Goal: Transaction & Acquisition: Purchase product/service

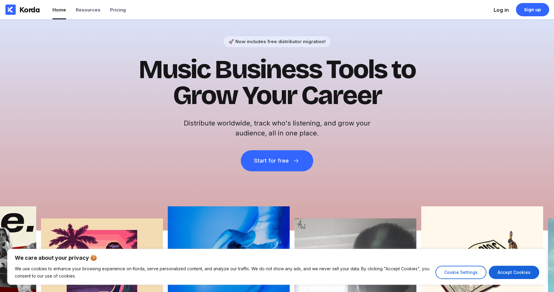
click at [494, 8] on div "Log in" at bounding box center [500, 10] width 15 height 6
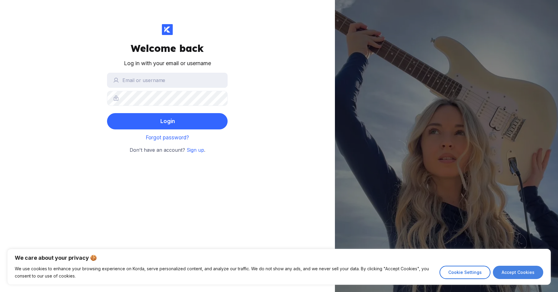
click at [515, 270] on button "Accept Cookies" at bounding box center [518, 272] width 50 height 13
checkbox input "true"
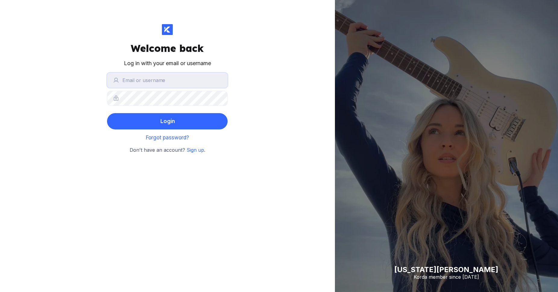
click at [141, 77] on input "text" at bounding box center [167, 80] width 121 height 15
click at [198, 80] on input "text" at bounding box center [167, 80] width 121 height 15
paste input "adonisbrian"
type input "adonisbrian"
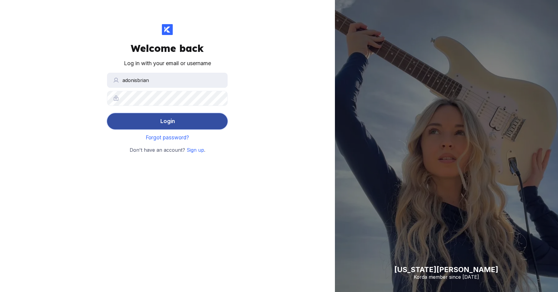
click at [182, 118] on button "Login" at bounding box center [167, 121] width 121 height 16
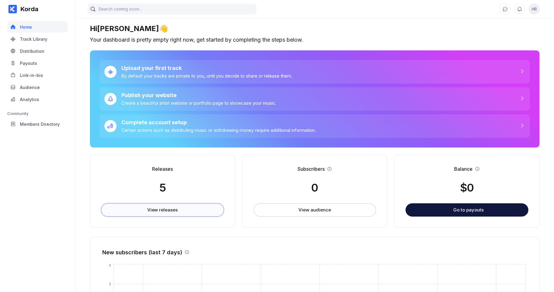
click at [152, 206] on button "View releases" at bounding box center [162, 209] width 123 height 13
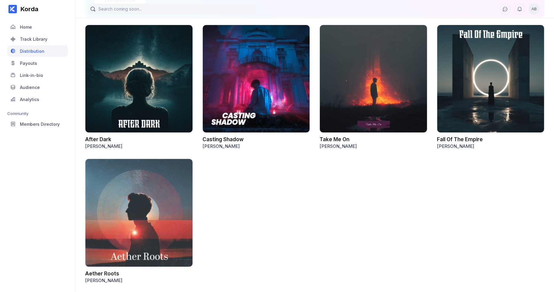
scroll to position [103, 0]
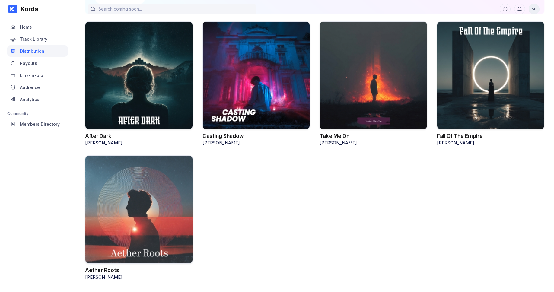
click at [473, 106] on div at bounding box center [491, 75] width 108 height 108
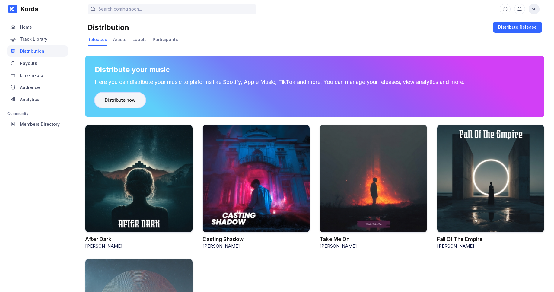
click at [105, 99] on div "Distribute now" at bounding box center [120, 100] width 31 height 6
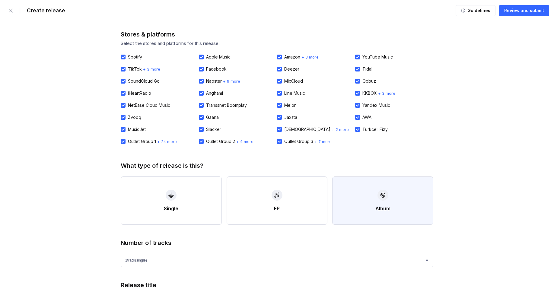
click at [352, 204] on button "Album" at bounding box center [382, 200] width 101 height 48
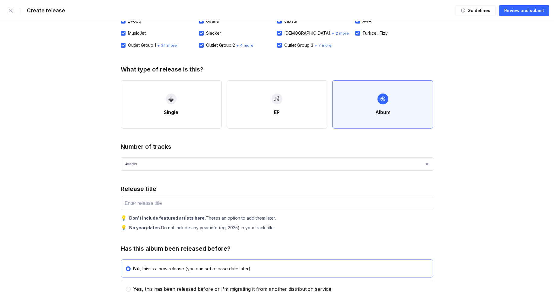
scroll to position [99, 0]
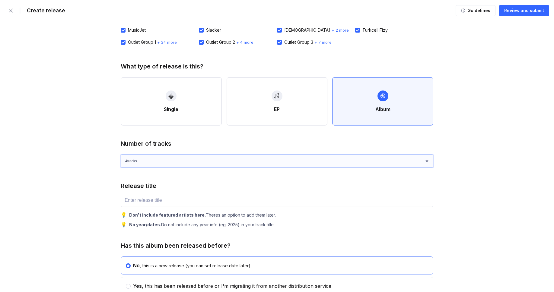
click at [171, 158] on select "1 track (single) 2 track s 3 track s 4 track s" at bounding box center [277, 160] width 312 height 13
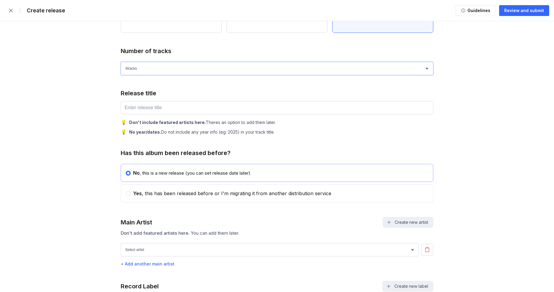
scroll to position [192, 0]
click at [211, 112] on input "text" at bounding box center [277, 107] width 312 height 13
click at [208, 92] on div "Release title" at bounding box center [277, 93] width 312 height 7
click at [214, 75] on select "1 track (single) 2 track s 3 track s 4 track s" at bounding box center [277, 68] width 312 height 13
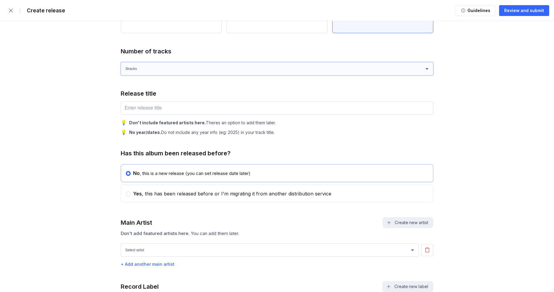
click at [121, 62] on select "1 track (single) 2 track s 3 track s 4 track s" at bounding box center [277, 68] width 312 height 13
click at [199, 67] on select "1 track (single) 2 track s 3 track s 4 track s" at bounding box center [277, 68] width 312 height 13
click at [121, 62] on select "1 track (single) 2 track s 3 track s 4 track s" at bounding box center [277, 68] width 312 height 13
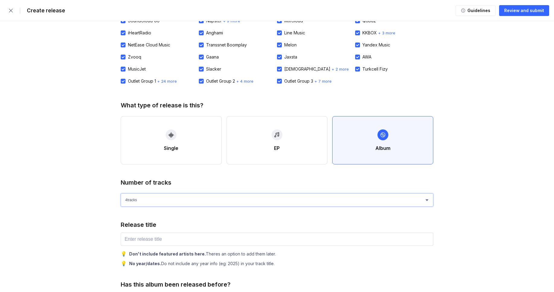
scroll to position [57, 0]
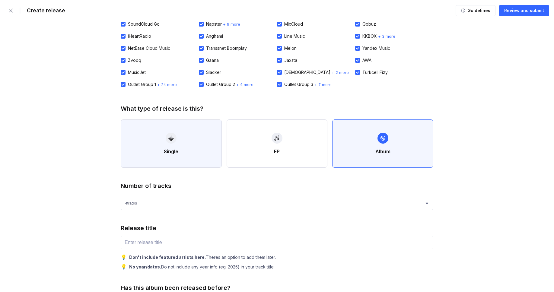
click at [188, 152] on button "Single" at bounding box center [171, 143] width 101 height 48
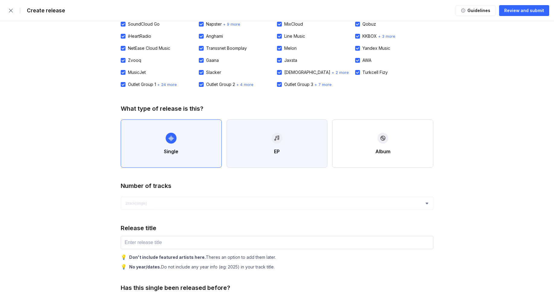
click at [262, 145] on button "EP" at bounding box center [276, 143] width 101 height 48
select select "4"
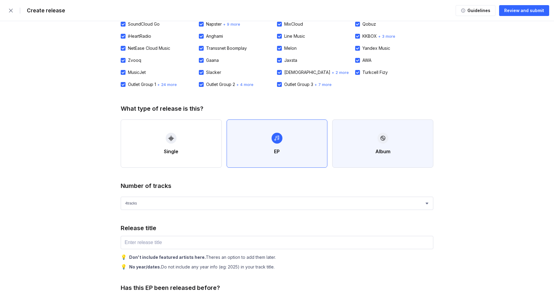
click at [363, 144] on button "Album" at bounding box center [382, 143] width 101 height 48
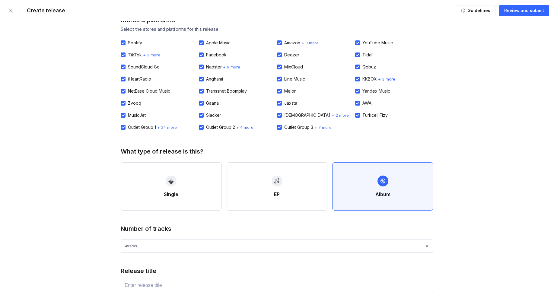
scroll to position [0, 0]
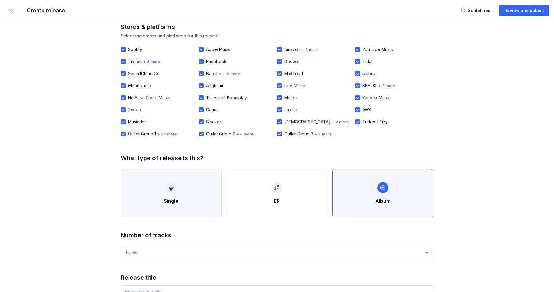
scroll to position [50, 0]
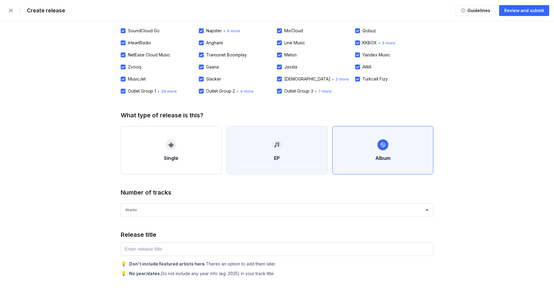
click at [253, 154] on button "EP" at bounding box center [276, 150] width 101 height 48
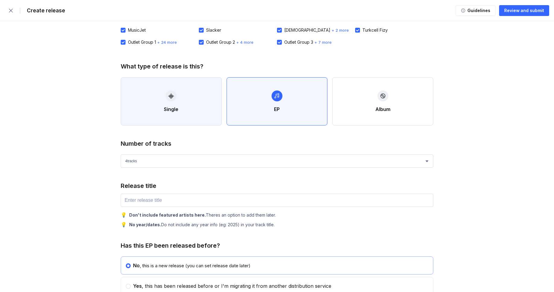
scroll to position [154, 0]
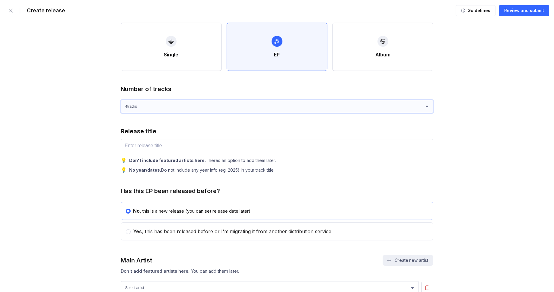
click at [280, 108] on select "1 track (single) 2 track s 3 track s 4 track s" at bounding box center [277, 106] width 312 height 13
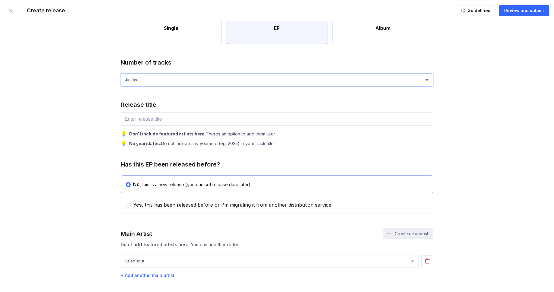
scroll to position [180, 0]
click at [164, 113] on input "text" at bounding box center [277, 119] width 312 height 13
paste input "She Drew Her Exit"
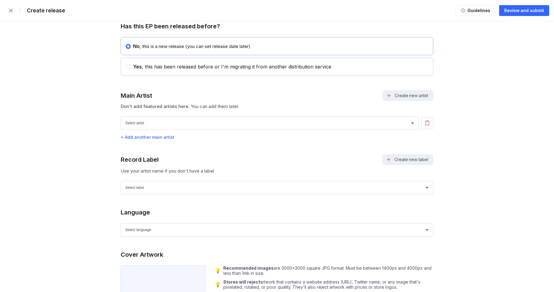
scroll to position [279, 0]
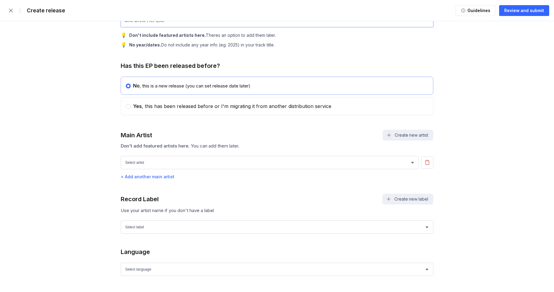
type input "She Drew Her Exit"
drag, startPoint x: 93, startPoint y: 129, endPoint x: 103, endPoint y: 124, distance: 10.9
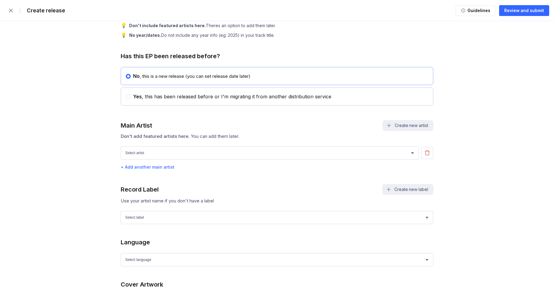
scroll to position [333, 0]
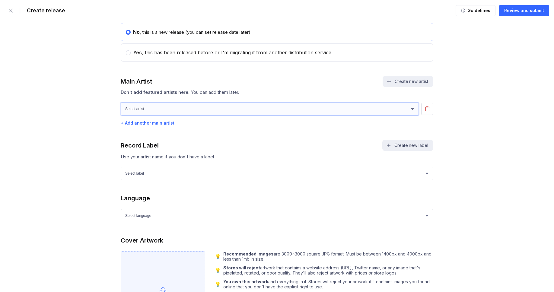
click at [158, 114] on select "Select artist [PERSON_NAME] [PERSON_NAME]" at bounding box center [270, 108] width 298 height 13
click at [164, 109] on select "Select artist [PERSON_NAME] [PERSON_NAME]" at bounding box center [270, 108] width 298 height 13
click at [170, 115] on select "Select artist [PERSON_NAME] [PERSON_NAME]" at bounding box center [270, 108] width 298 height 13
select select "e2c12759-b842-4e86-a157-50209288e685"
click at [121, 106] on select "Select artist [PERSON_NAME] [PERSON_NAME]" at bounding box center [270, 108] width 298 height 13
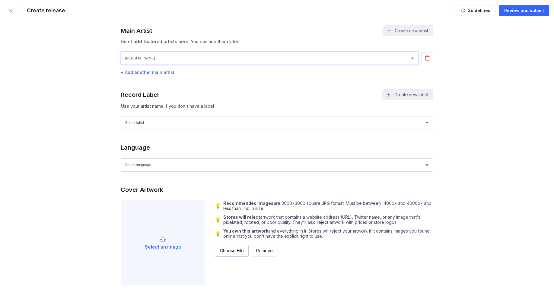
scroll to position [433, 0]
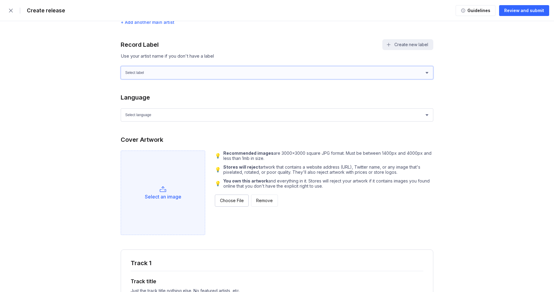
click at [186, 78] on select "Select label Green Wave Records" at bounding box center [277, 72] width 312 height 13
select select "1ef89922-d2b6-4e4d-bf09-5caefa64f555"
click at [121, 70] on select "Select label Green Wave Records" at bounding box center [277, 72] width 312 height 13
click at [178, 122] on select "Select language Afrikaans Akan Albanian Amharic Arabic Armenian Assamese Azerba…" at bounding box center [277, 114] width 312 height 13
select select "en"
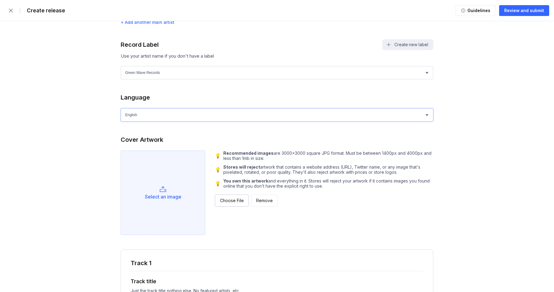
click at [121, 112] on select "Select language Afrikaans Akan Albanian Amharic Arabic Armenian Assamese Azerba…" at bounding box center [277, 114] width 312 height 13
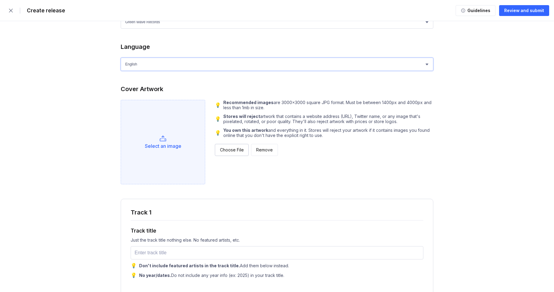
scroll to position [534, 0]
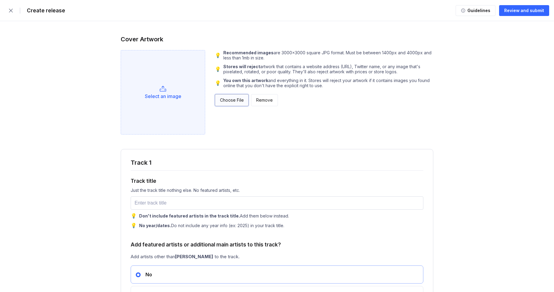
click at [242, 103] on div "Choose File" at bounding box center [232, 100] width 24 height 6
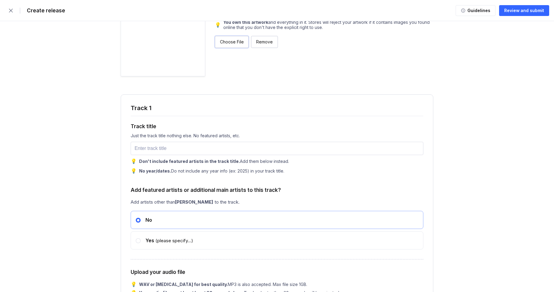
scroll to position [643, 0]
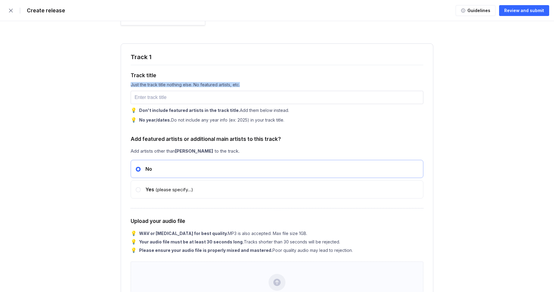
click at [158, 107] on div "Track title Just the track title nothing else. No featured artists, etc. 💡 Don'…" at bounding box center [277, 94] width 293 height 58
click at [161, 103] on input "text" at bounding box center [277, 97] width 293 height 13
paste input "Awakening"
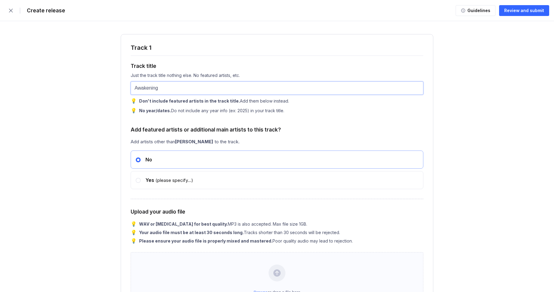
scroll to position [654, 0]
type input "Awakening"
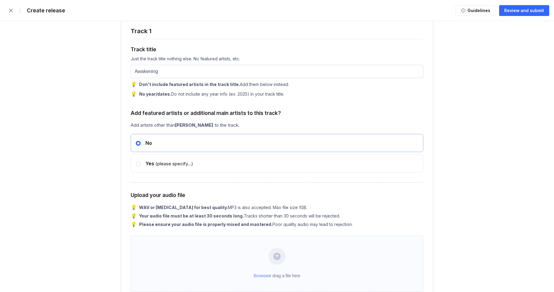
scroll to position [676, 0]
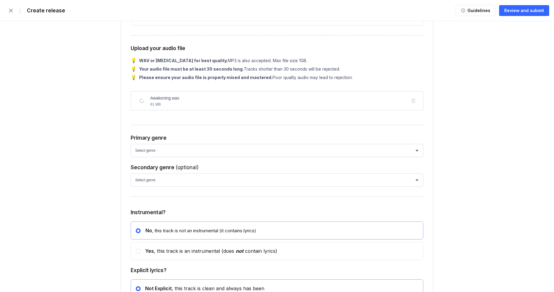
scroll to position [816, 0]
click at [179, 157] on select "Select genre African Afro-Beat Afro-Pop Afro-Soul Alternative Alternative Rock …" at bounding box center [277, 149] width 293 height 13
click at [159, 157] on select "Select genre African Afro-Beat Afro-Pop Afro-Soul Alternative Alternative Rock …" at bounding box center [277, 149] width 293 height 13
click at [169, 157] on select "Select genre African Afro-Beat Afro-Pop Afro-Soul Alternative Alternative Rock …" at bounding box center [277, 149] width 293 height 13
select select "ce1eb7a7-8d30-4b1f-aa32-270a3e33577f"
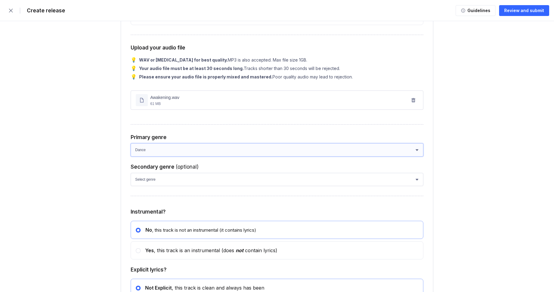
click at [131, 156] on select "Select genre African Afro-Beat Afro-Pop Afro-Soul Alternative Alternative Rock …" at bounding box center [277, 149] width 293 height 13
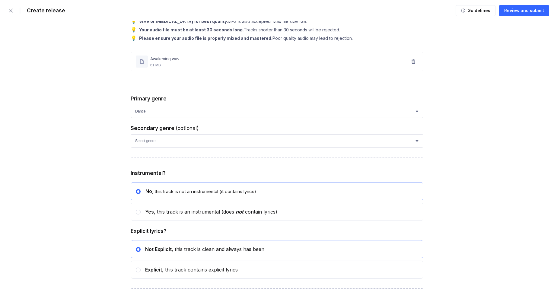
scroll to position [868, 0]
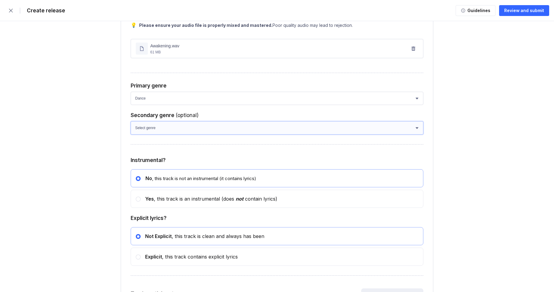
click at [163, 135] on select "Select genre African Afro-Beat Afro-Pop Afro-Soul Alternative Alternative Rock …" at bounding box center [277, 127] width 293 height 13
click at [176, 135] on select "Select genre African Afro-Beat Afro-Pop Afro-Soul Alternative Alternative Rock …" at bounding box center [277, 127] width 293 height 13
select select "a42cf8e2-75f7-4f62-afbe-d86080a7aa35"
click at [131, 134] on select "Select genre African Afro-Beat Afro-Pop Afro-Soul Alternative Alternative Rock …" at bounding box center [277, 127] width 293 height 13
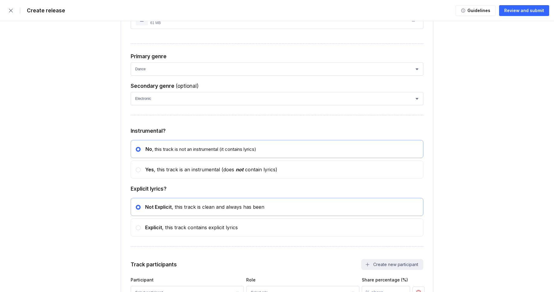
scroll to position [913, 0]
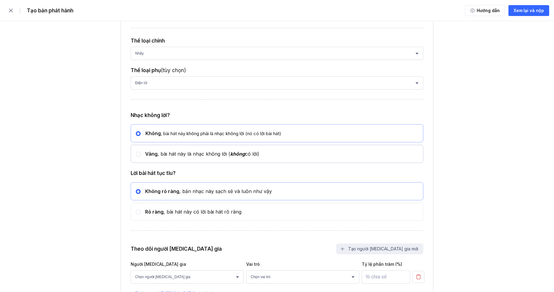
click at [144, 157] on div "[PERSON_NAME] , bài hát này là nhạc không lời ( không có lời)" at bounding box center [200, 154] width 119 height 6
radio input "false"
radio input "true"
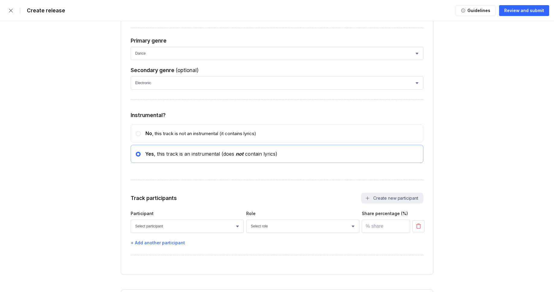
drag, startPoint x: 507, startPoint y: 130, endPoint x: 508, endPoint y: 124, distance: 5.9
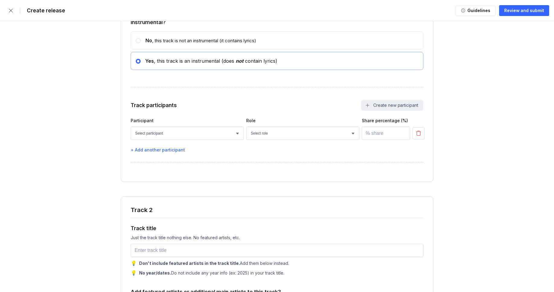
scroll to position [1024, 0]
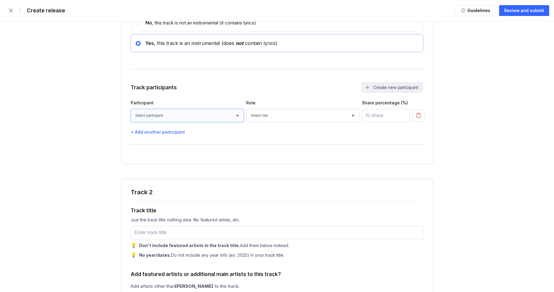
click at [213, 122] on select "Select participant [PERSON_NAME] [PERSON_NAME] [PERSON_NAME] [PERSON_NAME] [PER…" at bounding box center [187, 115] width 113 height 13
click at [220, 122] on select "Select participant [PERSON_NAME] [PERSON_NAME] [PERSON_NAME] [PERSON_NAME] [PER…" at bounding box center [187, 115] width 113 height 13
select select "694a2419-a3b0-4290-acb3-2ed3deada4ab"
click at [131, 122] on select "Select participant [PERSON_NAME] [PERSON_NAME] [PERSON_NAME] [PERSON_NAME] [PER…" at bounding box center [187, 115] width 113 height 13
click at [268, 122] on select "Select role Actor A&R Arranger Artwork Author (Lyrics) Bass Choir Composer (Mus…" at bounding box center [302, 115] width 113 height 13
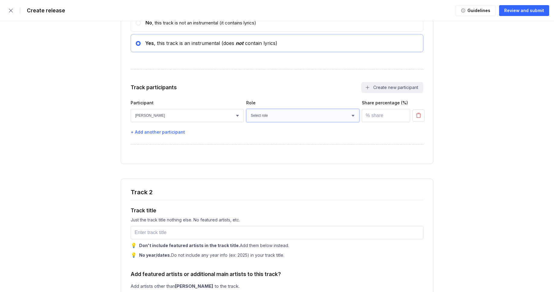
select select "4d21c6a8-5543-4299-8c01-91fff1f274ce"
click at [246, 122] on select "Select role Actor A&R Arranger Artwork Author (Lyrics) Bass Choir Composer (Mus…" at bounding box center [302, 115] width 113 height 13
click at [368, 122] on input "number" at bounding box center [386, 115] width 48 height 13
type input "100"
drag, startPoint x: 280, startPoint y: 162, endPoint x: 502, endPoint y: 119, distance: 226.3
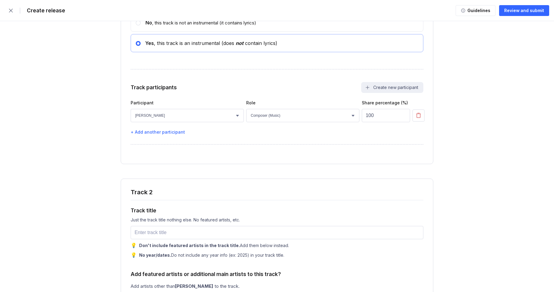
click at [179, 122] on select "Select participant [PERSON_NAME] [PERSON_NAME] [PERSON_NAME] [PERSON_NAME] [PER…" at bounding box center [187, 115] width 113 height 13
select select "bcb428b4-700d-4817-96c1-3d71b5b4e41e"
click at [131, 122] on select "Select participant [PERSON_NAME] [PERSON_NAME] [PERSON_NAME] [PERSON_NAME] [PER…" at bounding box center [187, 115] width 113 height 13
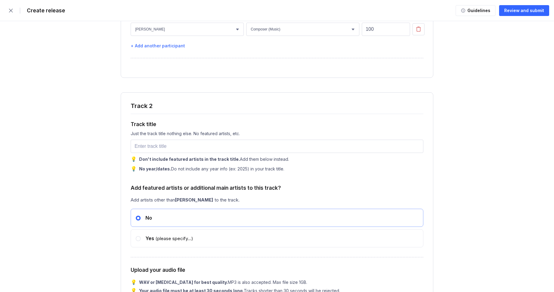
scroll to position [1120, 0]
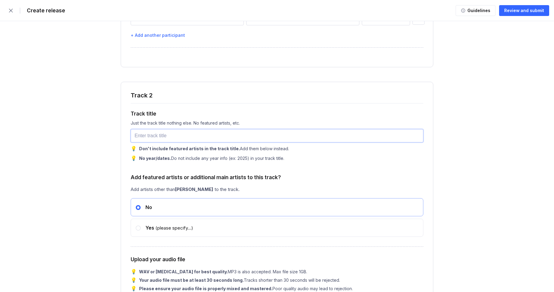
click at [172, 142] on input "text" at bounding box center [277, 135] width 293 height 13
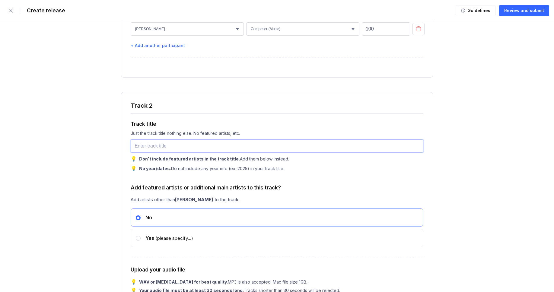
scroll to position [1109, 0]
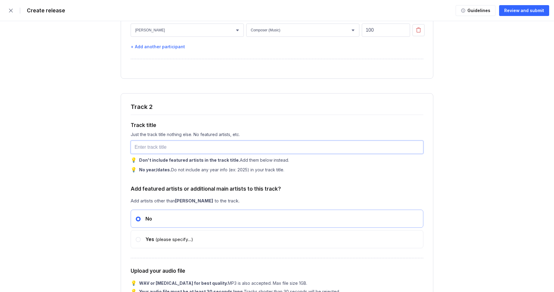
click at [152, 154] on input "text" at bounding box center [277, 147] width 293 height 13
paste input "Beat Reverie"
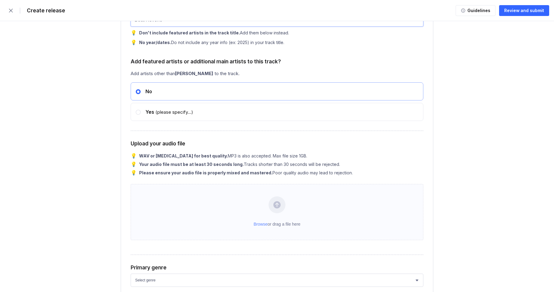
scroll to position [1195, 0]
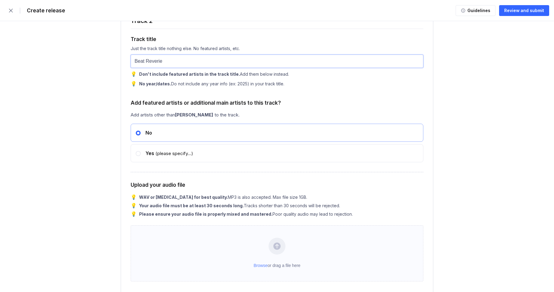
type input "Beat Reverie"
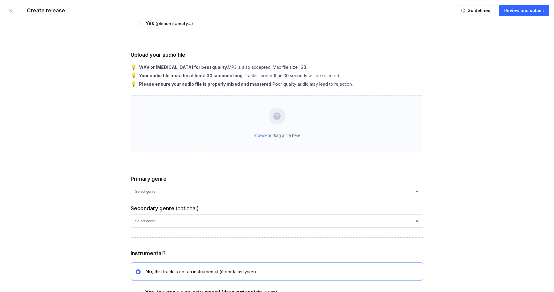
scroll to position [1231, 0]
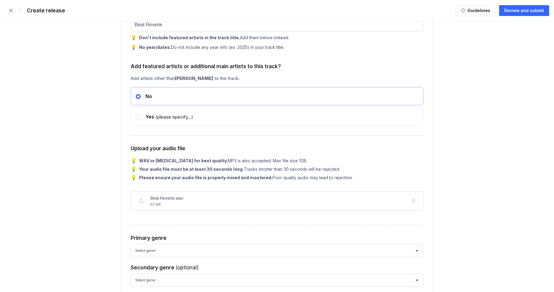
click at [92, 215] on form "| Create release Guidelines Review and submit Stores & platforms Select the sto…" at bounding box center [277, 261] width 554 height 2985
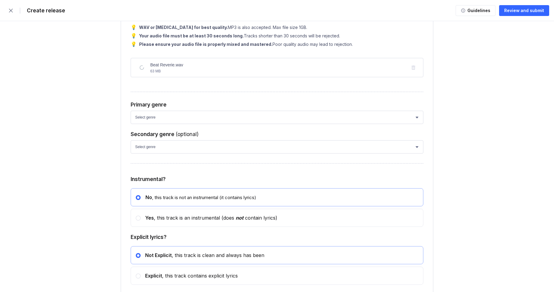
scroll to position [1378, 0]
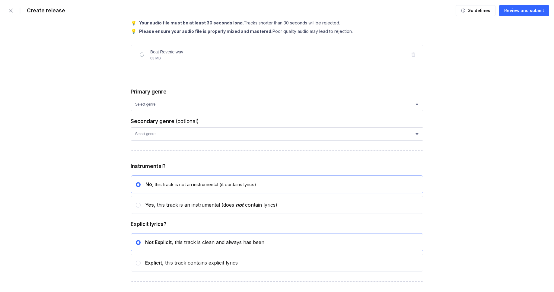
click at [155, 134] on div "Track 2 Track title Just the track title nothing else. No featured artists, etc…" at bounding box center [277, 100] width 312 height 552
click at [156, 111] on select "Select genre African Afro-Beat Afro-Pop Afro-Soul Alternative Alternative Rock …" at bounding box center [277, 104] width 293 height 13
select select "ce1eb7a7-8d30-4b1f-aa32-270a3e33577f"
click at [131, 111] on select "Select genre African Afro-Beat Afro-Pop Afro-Soul Alternative Alternative Rock …" at bounding box center [277, 104] width 293 height 13
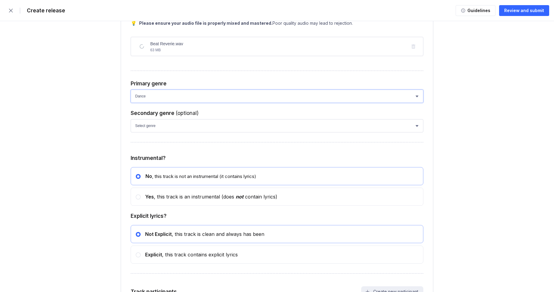
scroll to position [1388, 0]
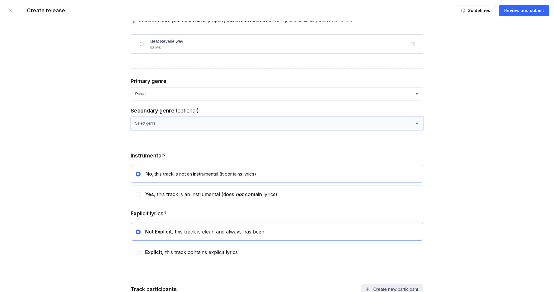
click at [147, 130] on select "Select genre African Afro-Beat Afro-Pop Afro-Soul Alternative Alternative Rock …" at bounding box center [277, 123] width 293 height 13
select select "a42cf8e2-75f7-4f62-afbe-d86080a7aa35"
click at [131, 130] on select "Select genre African Afro-Beat Afro-Pop Afro-Soul Alternative Alternative Rock …" at bounding box center [277, 123] width 293 height 13
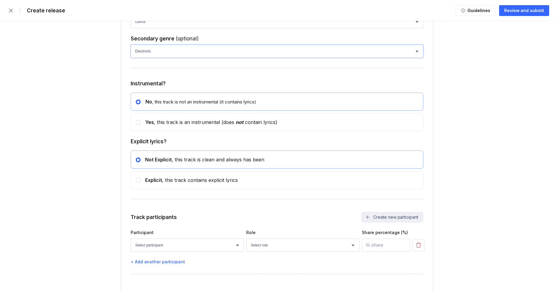
scroll to position [1474, 0]
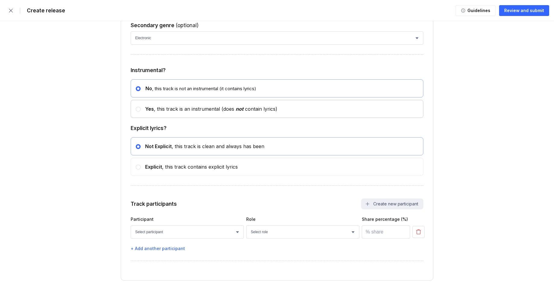
click at [140, 112] on label at bounding box center [138, 108] width 5 height 5
click at [136, 106] on input "radio" at bounding box center [136, 106] width 0 height 0
radio input "false"
radio input "true"
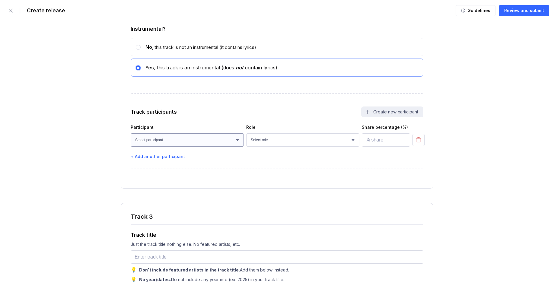
scroll to position [1516, 0]
click at [197, 146] on select "Select participant [PERSON_NAME] [PERSON_NAME] [PERSON_NAME] [PERSON_NAME] [PER…" at bounding box center [187, 139] width 113 height 13
select select "bcb428b4-700d-4817-96c1-3d71b5b4e41e"
click at [131, 146] on select "Select participant [PERSON_NAME] [PERSON_NAME] [PERSON_NAME] [PERSON_NAME] [PER…" at bounding box center [187, 139] width 113 height 13
click at [270, 146] on select "Select role Actor A&R Arranger Artwork Author (Lyrics) Bass Choir Composer (Mus…" at bounding box center [302, 139] width 113 height 13
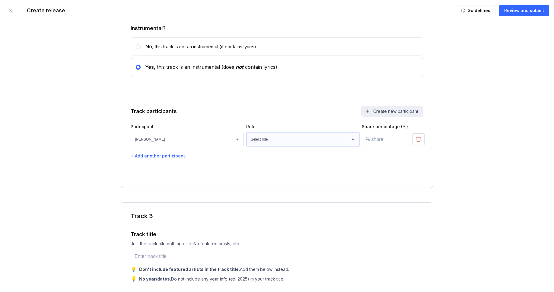
select select "4d21c6a8-5543-4299-8c01-91fff1f274ce"
click at [246, 146] on select "Select role Actor A&R Arranger Artwork Author (Lyrics) Bass Choir Composer (Mus…" at bounding box center [302, 139] width 113 height 13
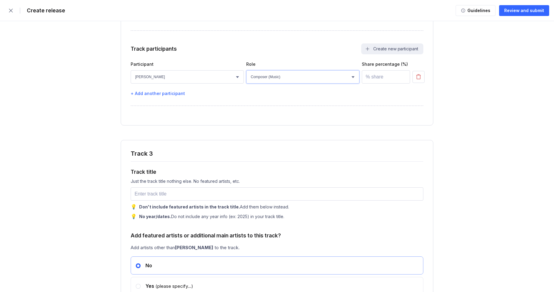
scroll to position [1624, 0]
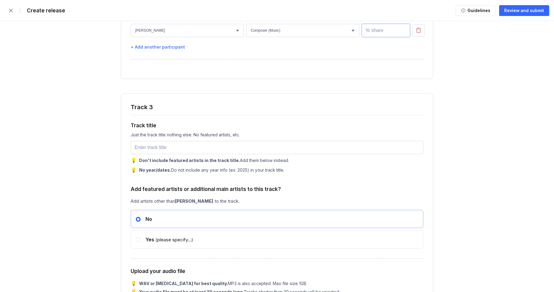
drag, startPoint x: 250, startPoint y: 204, endPoint x: 373, endPoint y: 54, distance: 193.7
click at [373, 37] on input "number" at bounding box center [386, 30] width 48 height 13
type input "100"
drag, startPoint x: 373, startPoint y: 54, endPoint x: 315, endPoint y: 54, distance: 58.2
click at [315, 37] on select "Select role Actor A&R Arranger Artwork Author (Lyrics) Bass Choir Composer (Mus…" at bounding box center [302, 30] width 113 height 13
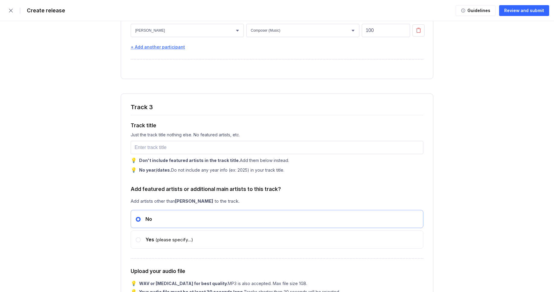
click at [168, 49] on div "+ Add another participant" at bounding box center [277, 46] width 293 height 5
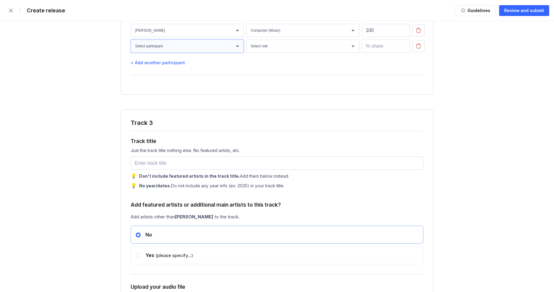
click at [170, 53] on select "Select participant [PERSON_NAME] [PERSON_NAME] [PERSON_NAME] [PERSON_NAME] [PER…" at bounding box center [187, 46] width 113 height 13
select select "bcb428b4-700d-4817-96c1-3d71b5b4e41e"
click at [131, 53] on select "Select participant [PERSON_NAME] [PERSON_NAME] [PERSON_NAME] [PERSON_NAME] [PER…" at bounding box center [187, 46] width 113 height 13
click at [276, 53] on select "Select role Actor A&R Arranger Artwork Author (Lyrics) Bass Choir Composer (Mus…" at bounding box center [302, 46] width 113 height 13
select select "69d031ea-1232-41ef-93a4-bda40ac54e05"
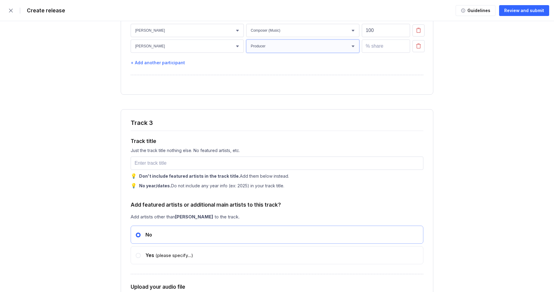
click at [246, 53] on select "Select role Actor A&R Arranger Artwork Author (Lyrics) Bass Choir Composer (Mus…" at bounding box center [302, 46] width 113 height 13
click at [372, 53] on input "number" at bounding box center [386, 46] width 48 height 13
type input "100"
click at [175, 65] on div "+ Add another participant" at bounding box center [277, 62] width 293 height 5
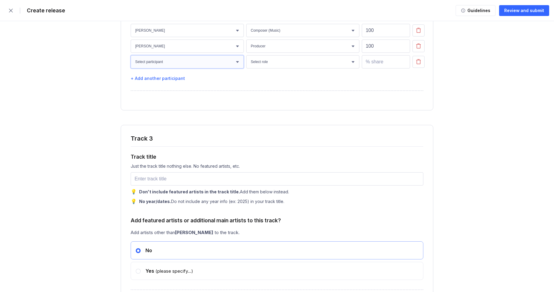
click at [192, 68] on select "Select participant [PERSON_NAME] [PERSON_NAME] [PERSON_NAME] [PERSON_NAME] [PER…" at bounding box center [187, 61] width 113 height 13
click at [131, 68] on select "Select participant [PERSON_NAME] [PERSON_NAME] [PERSON_NAME] [PERSON_NAME] [PER…" at bounding box center [187, 61] width 113 height 13
click at [206, 68] on select "Select participant [PERSON_NAME] [PERSON_NAME] [PERSON_NAME] [PERSON_NAME] [PER…" at bounding box center [187, 61] width 113 height 13
select select "bcb428b4-700d-4817-96c1-3d71b5b4e41e"
click at [131, 68] on select "Select participant [PERSON_NAME] [PERSON_NAME] [PERSON_NAME] [PERSON_NAME] [PER…" at bounding box center [187, 61] width 113 height 13
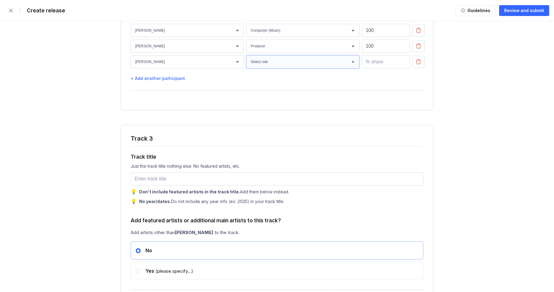
click at [269, 68] on select "Select role Actor A&R Arranger Artwork Author (Lyrics) Bass Choir Composer (Mus…" at bounding box center [302, 61] width 113 height 13
select select "24e1e464-56a6-442d-87f9-b5114a7e5d2d"
click at [246, 68] on select "Select role Actor A&R Arranger Artwork Author (Lyrics) Bass Choir Composer (Mus…" at bounding box center [302, 61] width 113 height 13
click at [380, 68] on input "number" at bounding box center [386, 61] width 48 height 13
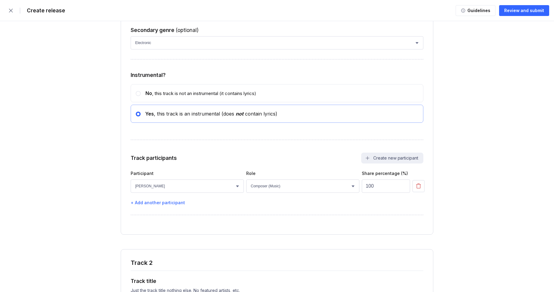
scroll to position [1055, 0]
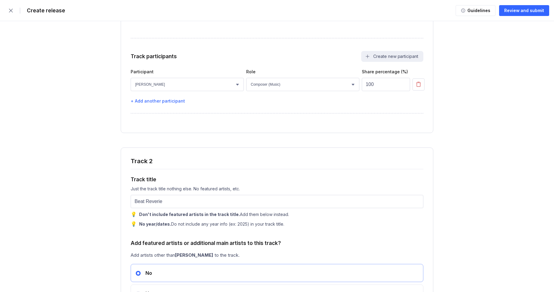
type input "100"
click at [169, 103] on div "+ Add another participant" at bounding box center [277, 100] width 293 height 5
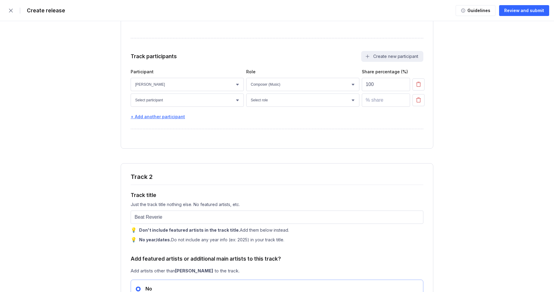
click at [174, 119] on div "+ Add another participant" at bounding box center [277, 116] width 293 height 5
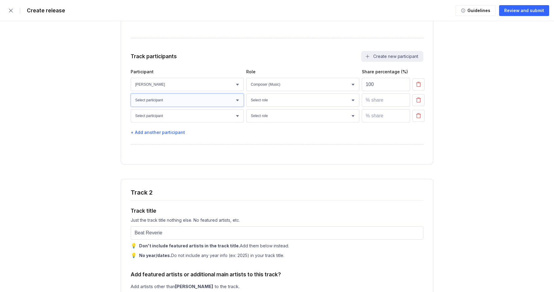
click at [184, 107] on select "Select participant [PERSON_NAME] [PERSON_NAME] [PERSON_NAME] [PERSON_NAME] [PER…" at bounding box center [187, 99] width 113 height 13
select select "bcb428b4-700d-4817-96c1-3d71b5b4e41e"
click at [131, 106] on select "Select participant [PERSON_NAME] [PERSON_NAME] [PERSON_NAME] [PERSON_NAME] [PER…" at bounding box center [187, 99] width 113 height 13
click at [286, 107] on select "Select role Actor A&R Arranger Artwork Author (Lyrics) Bass Choir Composer (Mus…" at bounding box center [302, 99] width 113 height 13
select select "24e1e464-56a6-442d-87f9-b5114a7e5d2d"
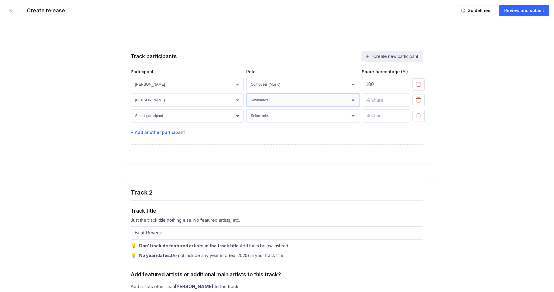
click at [246, 106] on select "Select role Actor A&R Arranger Artwork Author (Lyrics) Bass Choir Composer (Mus…" at bounding box center [302, 99] width 113 height 13
click at [378, 107] on input "number" at bounding box center [386, 99] width 48 height 13
type input "100"
click at [381, 122] on input "number" at bounding box center [386, 115] width 48 height 13
type input "100"
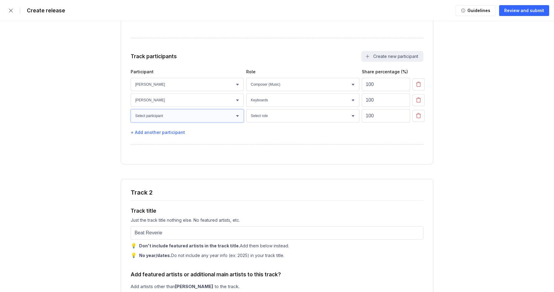
click at [214, 122] on select "Select participant [PERSON_NAME] [PERSON_NAME] [PERSON_NAME] [PERSON_NAME] [PER…" at bounding box center [187, 115] width 113 height 13
select select "bcb428b4-700d-4817-96c1-3d71b5b4e41e"
click at [131, 122] on select "Select participant [PERSON_NAME] [PERSON_NAME] [PERSON_NAME] [PERSON_NAME] [PER…" at bounding box center [187, 115] width 113 height 13
click at [265, 122] on select "Select role Actor A&R Arranger Artwork Author (Lyrics) Bass Choir Composer (Mus…" at bounding box center [302, 115] width 113 height 13
select select "69d031ea-1232-41ef-93a4-bda40ac54e05"
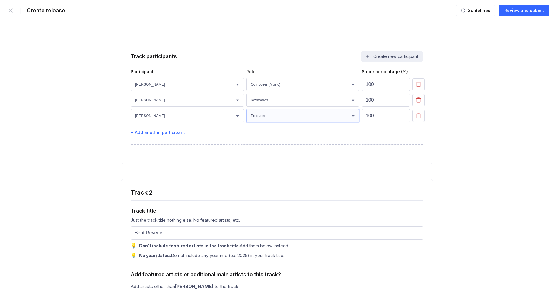
click at [246, 122] on select "Select role Actor A&R Arranger Artwork Author (Lyrics) Bass Choir Composer (Mus…" at bounding box center [302, 115] width 113 height 13
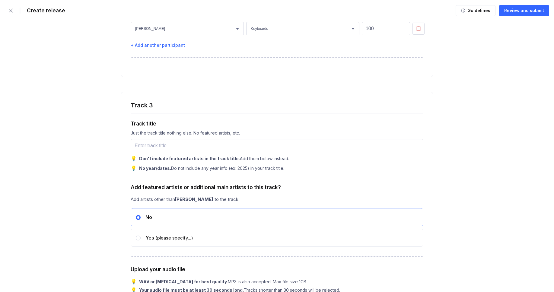
scroll to position [1695, 0]
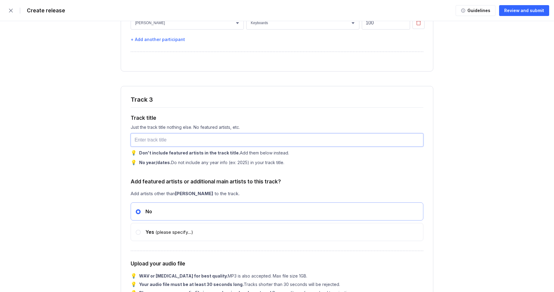
click at [153, 147] on input "text" at bounding box center [277, 139] width 293 height 13
paste input "Drums"
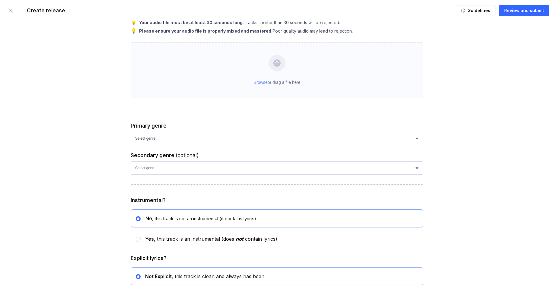
scroll to position [1911, 0]
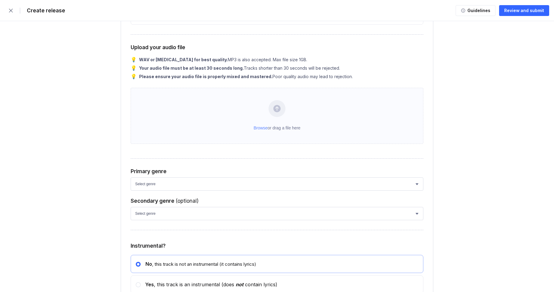
type input "Drums"
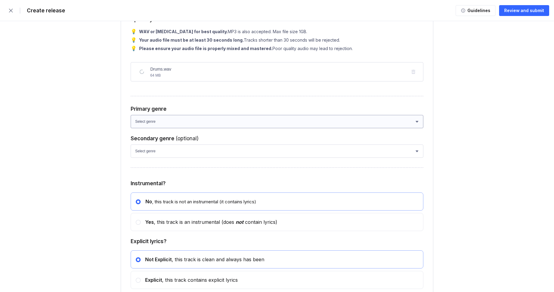
scroll to position [1963, 0]
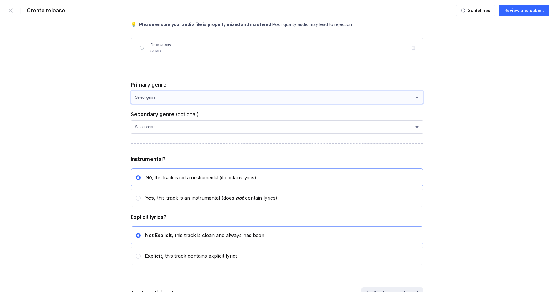
click at [214, 104] on select "Select genre African Afro-Beat Afro-Pop Afro-Soul Alternative Alternative Rock …" at bounding box center [277, 97] width 293 height 13
select select "ce1eb7a7-8d30-4b1f-aa32-270a3e33577f"
click at [131, 104] on select "Select genre African Afro-Beat Afro-Pop Afro-Soul Alternative Alternative Rock …" at bounding box center [277, 97] width 293 height 13
click at [180, 134] on select "Select genre African Afro-Beat Afro-Pop Afro-Soul Alternative Alternative Rock …" at bounding box center [277, 126] width 293 height 13
select select "a42cf8e2-75f7-4f62-afbe-d86080a7aa35"
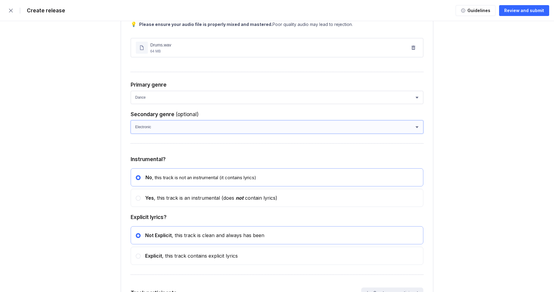
click at [131, 134] on select "Select genre African Afro-Beat Afro-Pop Afro-Soul Alternative Alternative Rock …" at bounding box center [277, 126] width 293 height 13
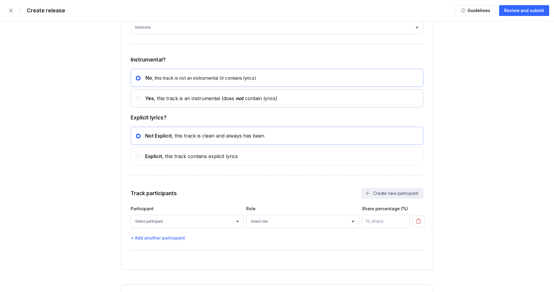
click at [184, 101] on div "Yes , this track is an instrumental (does not contain lyrics)" at bounding box center [209, 98] width 137 height 6
radio input "false"
radio input "true"
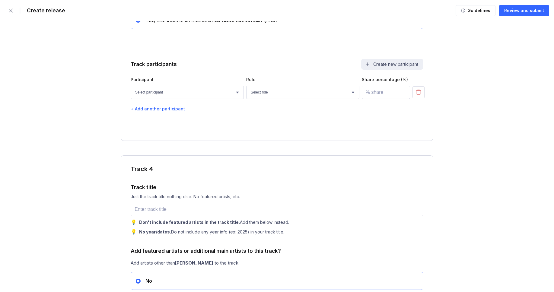
scroll to position [2144, 0]
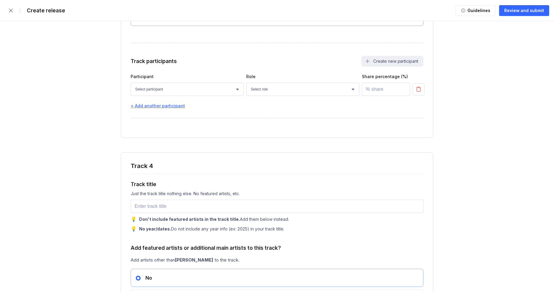
click at [168, 108] on div "+ Add another participant" at bounding box center [277, 105] width 293 height 5
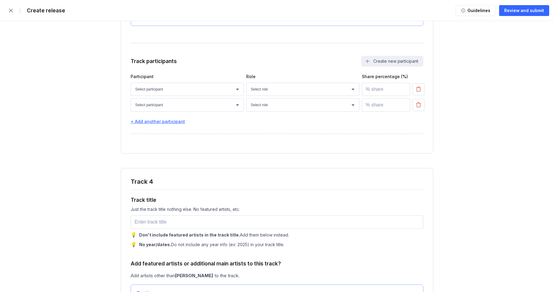
click at [171, 124] on div "+ Add another participant" at bounding box center [277, 121] width 293 height 5
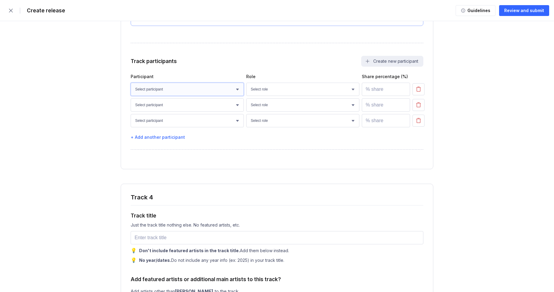
click at [191, 96] on select "Select participant [PERSON_NAME] [PERSON_NAME] [PERSON_NAME] [PERSON_NAME] [PER…" at bounding box center [187, 89] width 113 height 13
select select "bcb428b4-700d-4817-96c1-3d71b5b4e41e"
click at [131, 96] on select "Select participant [PERSON_NAME] [PERSON_NAME] [PERSON_NAME] [PERSON_NAME] [PER…" at bounding box center [187, 89] width 113 height 13
click at [290, 96] on select "Select role Actor A&R Arranger Artwork Author (Lyrics) Bass Choir Composer (Mus…" at bounding box center [302, 89] width 113 height 13
select select "4d21c6a8-5543-4299-8c01-91fff1f274ce"
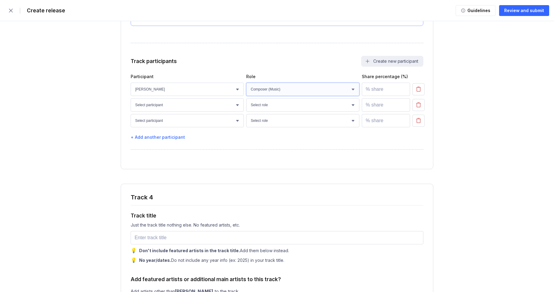
click at [246, 96] on select "Select role Actor A&R Arranger Artwork Author (Lyrics) Bass Choir Composer (Mus…" at bounding box center [302, 89] width 113 height 13
click at [379, 96] on input "number" at bounding box center [386, 89] width 48 height 13
type input "100"
click at [190, 112] on select "Select participant [PERSON_NAME] [PERSON_NAME] [PERSON_NAME] [PERSON_NAME] [PER…" at bounding box center [187, 104] width 113 height 13
select select "bcb428b4-700d-4817-96c1-3d71b5b4e41e"
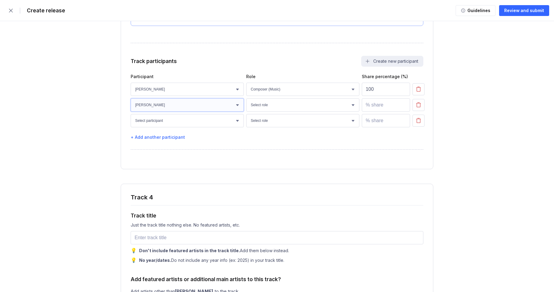
click at [131, 112] on select "Select participant [PERSON_NAME] [PERSON_NAME] [PERSON_NAME] [PERSON_NAME] [PER…" at bounding box center [187, 104] width 113 height 13
click at [191, 127] on select "Select participant [PERSON_NAME] [PERSON_NAME] [PERSON_NAME] [PERSON_NAME] [PER…" at bounding box center [187, 120] width 113 height 13
select select "bcb428b4-700d-4817-96c1-3d71b5b4e41e"
click at [131, 127] on select "Select participant [PERSON_NAME] [PERSON_NAME] [PERSON_NAME] [PERSON_NAME] [PER…" at bounding box center [187, 120] width 113 height 13
click at [282, 112] on select "Select role Actor A&R Arranger Artwork Author (Lyrics) Bass Choir Composer (Mus…" at bounding box center [302, 104] width 113 height 13
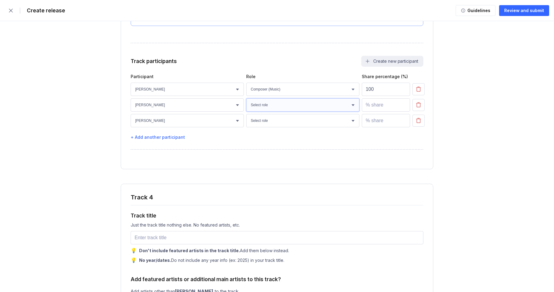
select select "24e1e464-56a6-442d-87f9-b5114a7e5d2d"
click at [246, 112] on select "Select role Actor A&R Arranger Artwork Author (Lyrics) Bass Choir Composer (Mus…" at bounding box center [302, 104] width 113 height 13
click at [281, 127] on select "Select role Actor A&R Arranger Artwork Author (Lyrics) Bass Choir Composer (Mus…" at bounding box center [302, 120] width 113 height 13
select select "69d031ea-1232-41ef-93a4-bda40ac54e05"
click at [246, 127] on select "Select role Actor A&R Arranger Artwork Author (Lyrics) Bass Choir Composer (Mus…" at bounding box center [302, 120] width 113 height 13
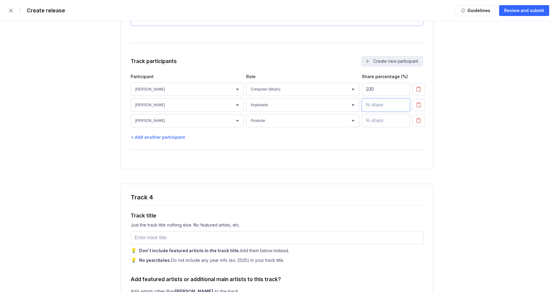
click at [375, 112] on input "number" at bounding box center [386, 104] width 48 height 13
type input "100"
click at [375, 127] on input "number" at bounding box center [386, 120] width 48 height 13
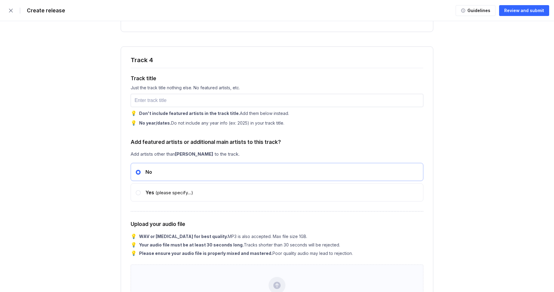
scroll to position [2292, 0]
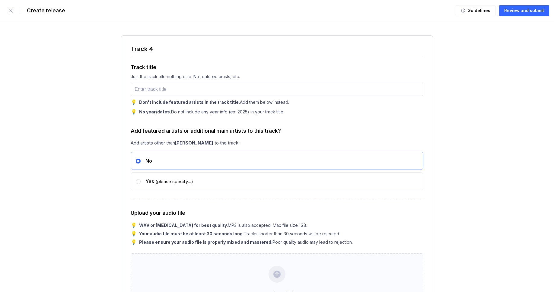
type input "100"
click at [150, 96] on input "text" at bounding box center [277, 89] width 293 height 13
paste input "Earth Mosaic"
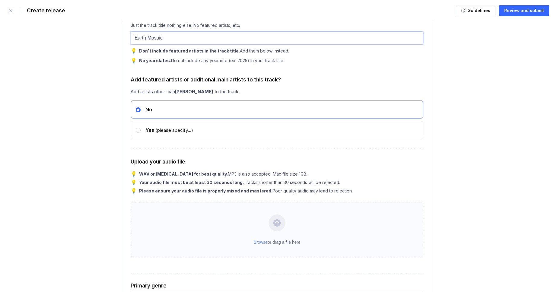
scroll to position [2346, 0]
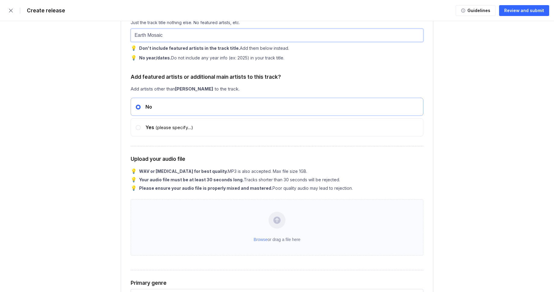
type input "Earth Mosaic"
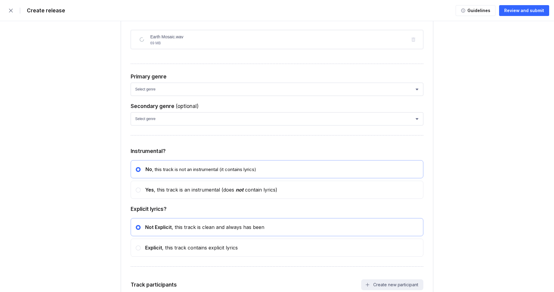
scroll to position [2545, 0]
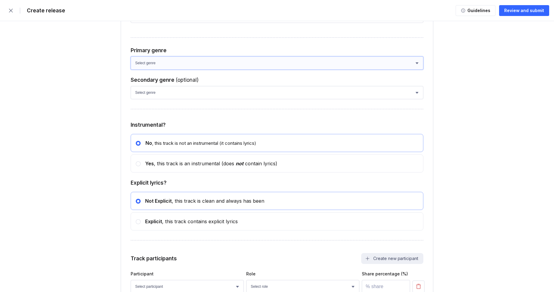
click at [171, 70] on select "Select genre African Afro-Beat Afro-Pop Afro-Soul Alternative Alternative Rock …" at bounding box center [277, 62] width 293 height 13
select select "ce1eb7a7-8d30-4b1f-aa32-270a3e33577f"
click at [131, 70] on select "Select genre African Afro-Beat Afro-Pop Afro-Soul Alternative Alternative Rock …" at bounding box center [277, 62] width 293 height 13
click at [169, 99] on select "Select genre African Afro-Beat Afro-Pop Afro-Soul Alternative Alternative Rock …" at bounding box center [277, 92] width 293 height 13
select select "a42cf8e2-75f7-4f62-afbe-d86080a7aa35"
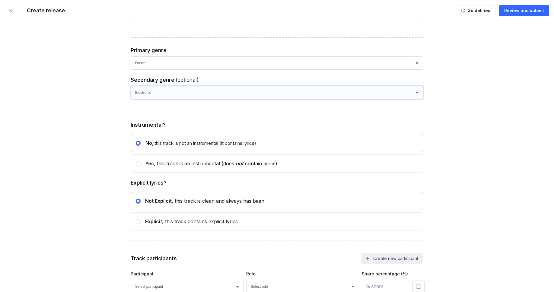
click at [131, 99] on select "Select genre African Afro-Beat Afro-Pop Afro-Soul Alternative Alternative Rock …" at bounding box center [277, 92] width 293 height 13
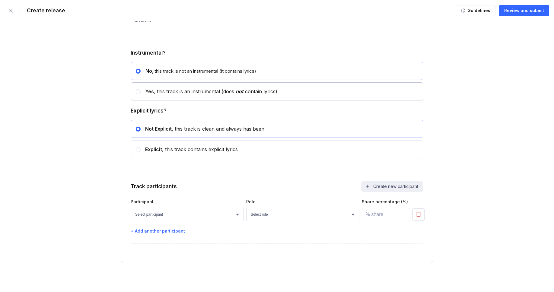
click at [157, 90] on div "Yes , this track is an instrumental (does not contain lyrics)" at bounding box center [209, 91] width 137 height 6
radio input "false"
radio input "true"
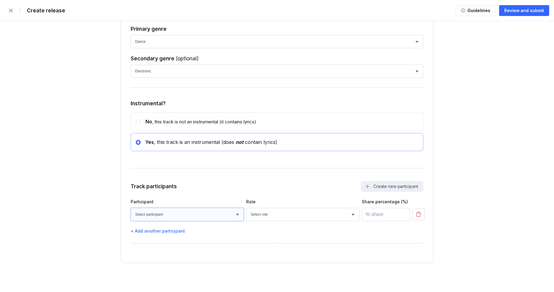
click at [185, 212] on select "Select participant [PERSON_NAME] [PERSON_NAME] [PERSON_NAME] [PERSON_NAME] [PER…" at bounding box center [187, 214] width 113 height 13
select select "bcb428b4-700d-4817-96c1-3d71b5b4e41e"
click at [131, 208] on select "Select participant [PERSON_NAME] [PERSON_NAME] [PERSON_NAME] [PERSON_NAME] [PER…" at bounding box center [187, 214] width 113 height 13
click at [165, 231] on div "+ Add another participant" at bounding box center [277, 230] width 293 height 5
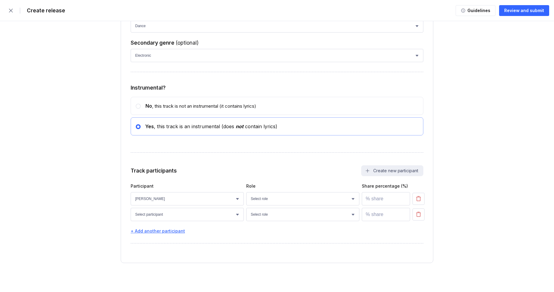
click at [167, 233] on div "+ Add another participant" at bounding box center [277, 230] width 293 height 5
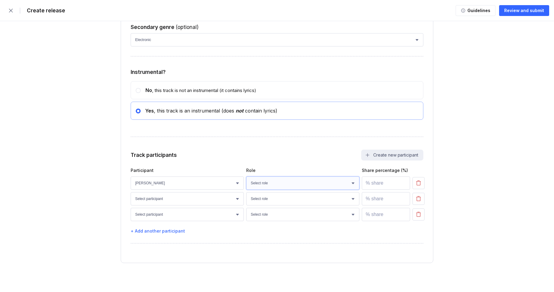
click at [265, 190] on select "Select role Actor A&R Arranger Artwork Author (Lyrics) Bass Choir Composer (Mus…" at bounding box center [302, 182] width 113 height 13
select select "4d21c6a8-5543-4299-8c01-91fff1f274ce"
click at [246, 190] on select "Select role Actor A&R Arranger Artwork Author (Lyrics) Bass Choir Composer (Mus…" at bounding box center [302, 182] width 113 height 13
click at [376, 190] on input "number" at bounding box center [386, 182] width 48 height 13
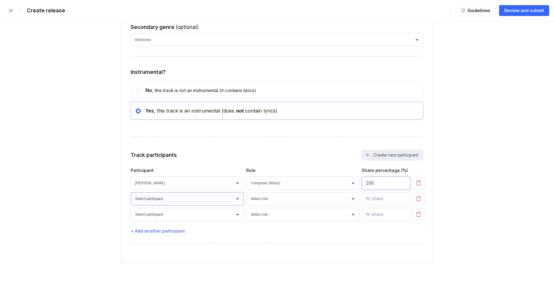
type input "100"
click at [200, 197] on select "Select participant [PERSON_NAME] [PERSON_NAME] [PERSON_NAME] [PERSON_NAME] [PER…" at bounding box center [187, 198] width 113 height 13
select select "bcb428b4-700d-4817-96c1-3d71b5b4e41e"
click at [131, 192] on select "Select participant [PERSON_NAME] [PERSON_NAME] [PERSON_NAME] [PERSON_NAME] [PER…" at bounding box center [187, 198] width 113 height 13
click at [204, 212] on select "Select participant [PERSON_NAME] [PERSON_NAME] [PERSON_NAME] [PERSON_NAME] [PER…" at bounding box center [187, 214] width 113 height 13
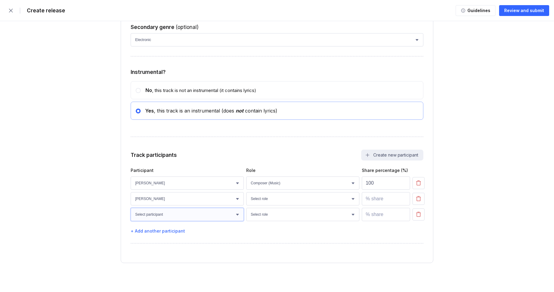
select select "bcb428b4-700d-4817-96c1-3d71b5b4e41e"
click at [131, 208] on select "Select participant [PERSON_NAME] [PERSON_NAME] [PERSON_NAME] [PERSON_NAME] [PER…" at bounding box center [187, 214] width 113 height 13
click at [272, 203] on select "Select role Actor A&R Arranger Artwork Author (Lyrics) Bass Choir Composer (Mus…" at bounding box center [302, 198] width 113 height 13
select select "24e1e464-56a6-442d-87f9-b5114a7e5d2d"
click at [246, 192] on select "Select role Actor A&R Arranger Artwork Author (Lyrics) Bass Choir Composer (Mus…" at bounding box center [302, 198] width 113 height 13
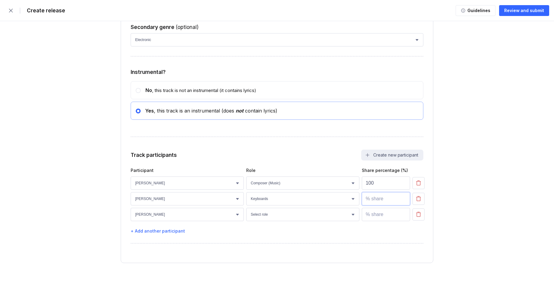
click at [376, 199] on input "number" at bounding box center [386, 198] width 48 height 13
type input "100"
click at [296, 215] on select "Select role Actor A&R Arranger Artwork Author (Lyrics) Bass Choir Composer (Mus…" at bounding box center [302, 214] width 113 height 13
select select "69d031ea-1232-41ef-93a4-bda40ac54e05"
click at [246, 208] on select "Select role Actor A&R Arranger Artwork Author (Lyrics) Bass Choir Composer (Mus…" at bounding box center [302, 214] width 113 height 13
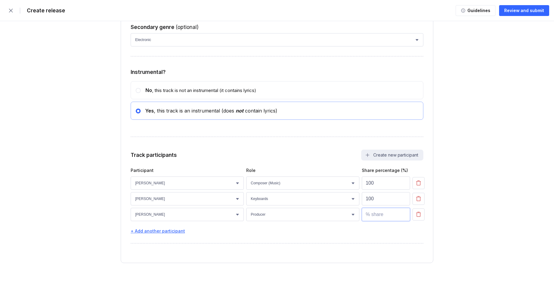
click at [381, 214] on input "number" at bounding box center [386, 214] width 48 height 13
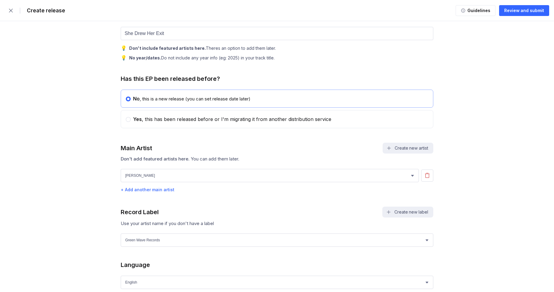
scroll to position [0, 0]
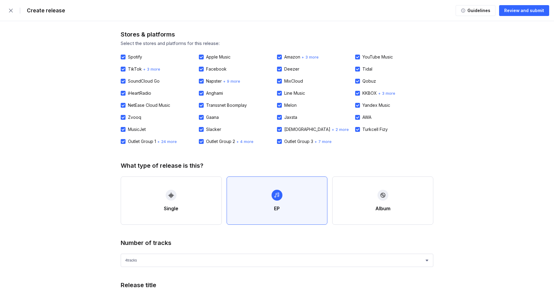
type input "100"
click at [512, 11] on div "Review and submit" at bounding box center [524, 11] width 40 height 6
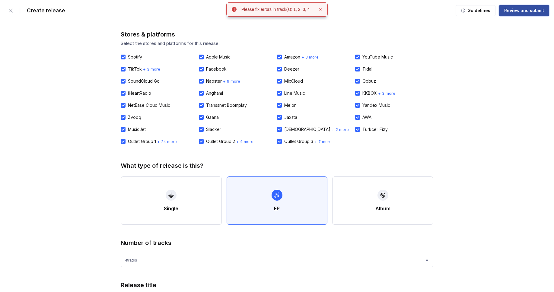
click at [512, 11] on div "Review and submit" at bounding box center [524, 11] width 40 height 6
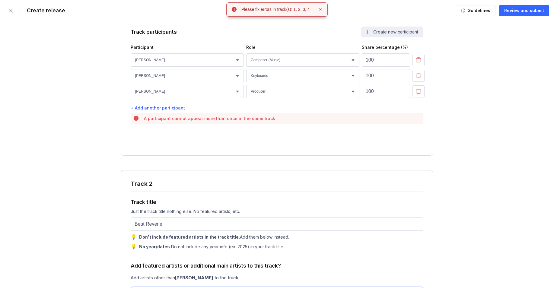
scroll to position [1079, 0]
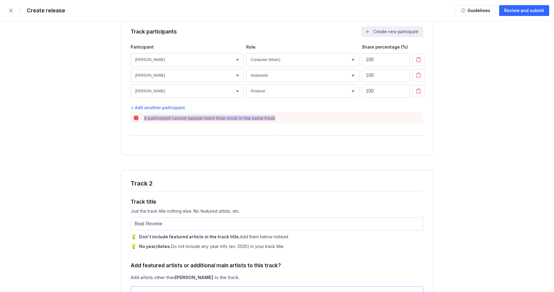
drag, startPoint x: 145, startPoint y: 131, endPoint x: 278, endPoint y: 130, distance: 133.3
click at [278, 123] on div "A participant cannot appear more than once in the same track" at bounding box center [277, 117] width 293 height 11
copy div "A participant cannot appear more than once in the same track"
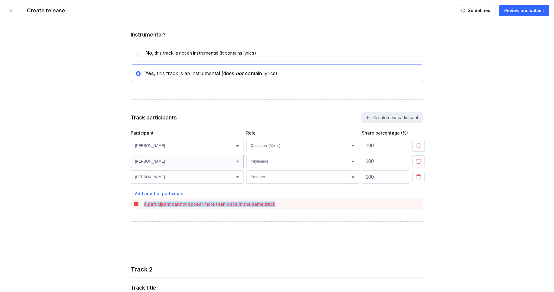
scroll to position [1003, 0]
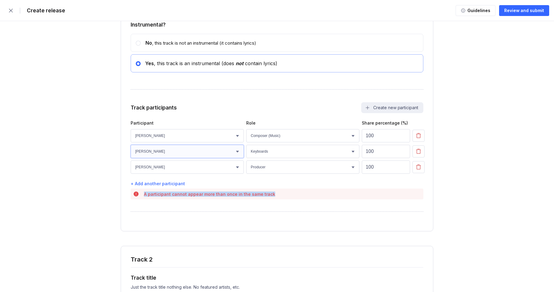
click at [232, 158] on select "Select participant [PERSON_NAME] [PERSON_NAME] [PERSON_NAME] [PERSON_NAME] [PER…" at bounding box center [187, 151] width 113 height 13
select select "faaa0bc8-be9c-4cd8-ae75-bfdf437caa13"
click at [131, 157] on select "Select participant [PERSON_NAME] [PERSON_NAME] [PERSON_NAME] [PERSON_NAME] [PER…" at bounding box center [187, 151] width 113 height 13
click at [198, 174] on select "Select participant [PERSON_NAME] [PERSON_NAME] [PERSON_NAME] [PERSON_NAME] [PER…" at bounding box center [187, 166] width 113 height 13
select select "55468e58-7ba9-4ca5-bb73-4e4db8584688"
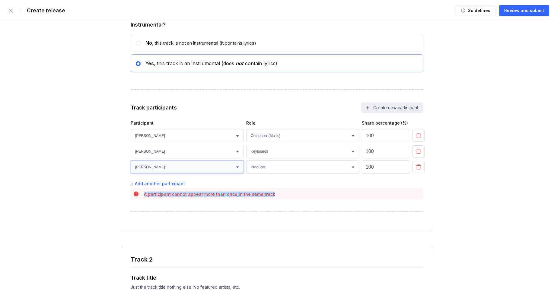
click at [131, 173] on select "Select participant [PERSON_NAME] [PERSON_NAME] [PERSON_NAME] [PERSON_NAME] [PER…" at bounding box center [187, 166] width 113 height 13
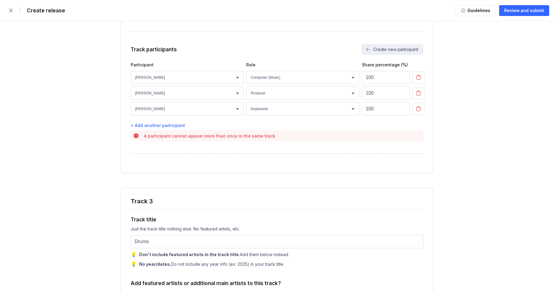
scroll to position [1625, 0]
click at [197, 99] on select "Select participant [PERSON_NAME] [PERSON_NAME] [PERSON_NAME] [PERSON_NAME] [PER…" at bounding box center [187, 92] width 113 height 13
select select "faaa0bc8-be9c-4cd8-ae75-bfdf437caa13"
click at [131, 99] on select "Select participant [PERSON_NAME] [PERSON_NAME] [PERSON_NAME] [PERSON_NAME] [PER…" at bounding box center [187, 92] width 113 height 13
click at [186, 115] on select "Select participant [PERSON_NAME] [PERSON_NAME] [PERSON_NAME] [PERSON_NAME] [PER…" at bounding box center [187, 108] width 113 height 13
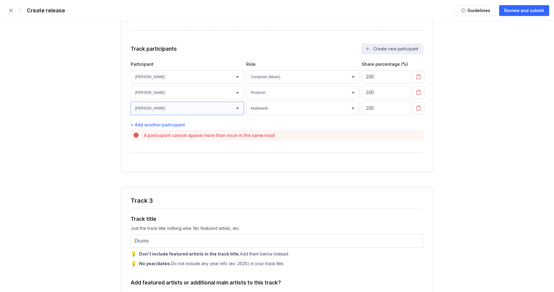
select select "55468e58-7ba9-4ca5-bb73-4e4db8584688"
click at [131, 115] on select "Select participant [PERSON_NAME] [PERSON_NAME] [PERSON_NAME] [PERSON_NAME] [PER…" at bounding box center [187, 108] width 113 height 13
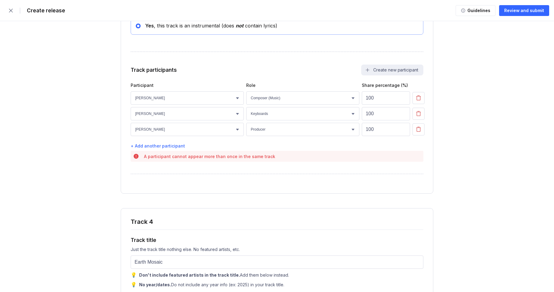
scroll to position [2232, 0]
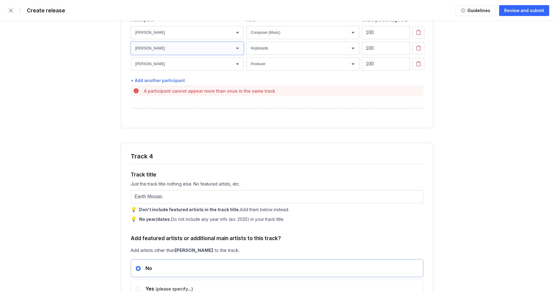
click at [217, 55] on select "Select participant [PERSON_NAME] [PERSON_NAME] [PERSON_NAME] [PERSON_NAME] [PER…" at bounding box center [187, 48] width 113 height 13
select select "faaa0bc8-be9c-4cd8-ae75-bfdf437caa13"
click at [131, 55] on select "Select participant [PERSON_NAME] [PERSON_NAME] [PERSON_NAME] [PERSON_NAME] [PER…" at bounding box center [187, 48] width 113 height 13
click at [193, 71] on select "Select participant [PERSON_NAME] [PERSON_NAME] [PERSON_NAME] [PERSON_NAME] [PER…" at bounding box center [187, 63] width 113 height 13
select select "55468e58-7ba9-4ca5-bb73-4e4db8584688"
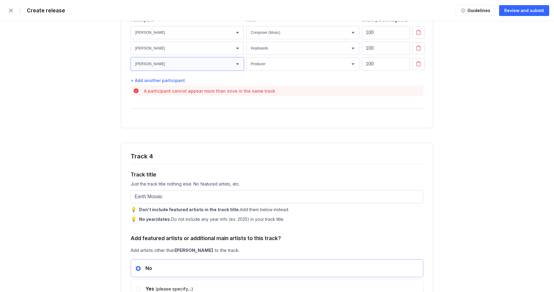
click at [131, 71] on select "Select participant [PERSON_NAME] [PERSON_NAME] [PERSON_NAME] [PERSON_NAME] [PER…" at bounding box center [187, 63] width 113 height 13
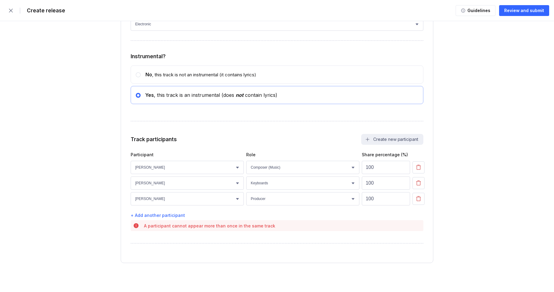
scroll to position [2700, 0]
click at [184, 184] on select "Select participant [PERSON_NAME] [PERSON_NAME] [PERSON_NAME] [PERSON_NAME] [PER…" at bounding box center [187, 182] width 113 height 13
select select "faaa0bc8-be9c-4cd8-ae75-bfdf437caa13"
click at [131, 176] on select "Select participant [PERSON_NAME] [PERSON_NAME] [PERSON_NAME] [PERSON_NAME] [PER…" at bounding box center [187, 182] width 113 height 13
click at [178, 193] on select "Select participant [PERSON_NAME] [PERSON_NAME] [PERSON_NAME] [PERSON_NAME] [PER…" at bounding box center [187, 198] width 113 height 13
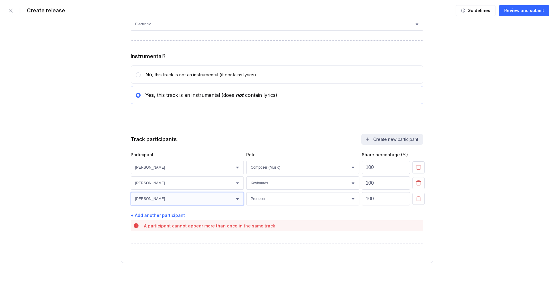
select select "55468e58-7ba9-4ca5-bb73-4e4db8584688"
click at [131, 192] on select "Select participant [PERSON_NAME] [PERSON_NAME] [PERSON_NAME] [PERSON_NAME] [PER…" at bounding box center [187, 198] width 113 height 13
click at [523, 12] on div "Review and submit" at bounding box center [524, 11] width 40 height 6
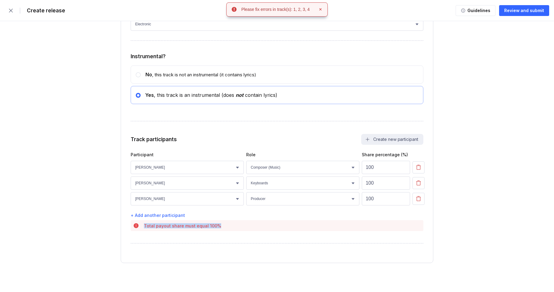
drag, startPoint x: 144, startPoint y: 226, endPoint x: 225, endPoint y: 223, distance: 80.9
click at [225, 223] on div "Total payout share must equal 100%" at bounding box center [277, 225] width 293 height 11
copy div "Total payout share must equal 100%"
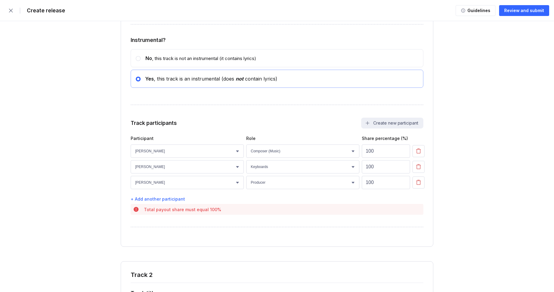
scroll to position [1013, 0]
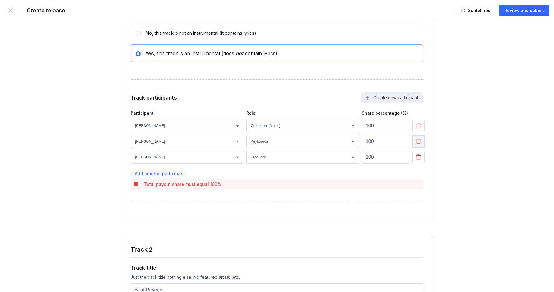
click at [416, 144] on icon "button" at bounding box center [418, 141] width 6 height 6
select select "55468e58-7ba9-4ca5-bb73-4e4db8584688"
select select "69d031ea-1232-41ef-93a4-bda40ac54e05"
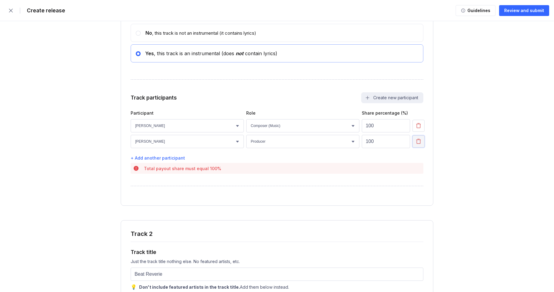
click at [416, 144] on icon "button" at bounding box center [418, 141] width 6 height 6
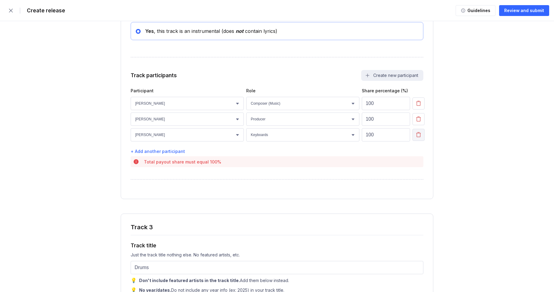
scroll to position [1568, 0]
click at [418, 147] on div "Participant Role Share percentage (%) Select participant [PERSON_NAME] [PERSON_…" at bounding box center [277, 120] width 293 height 66
click at [419, 121] on icon "button" at bounding box center [418, 118] width 6 height 6
select select "55468e58-7ba9-4ca5-bb73-4e4db8584688"
select select "24e1e464-56a6-442d-87f9-b5114a7e5d2d"
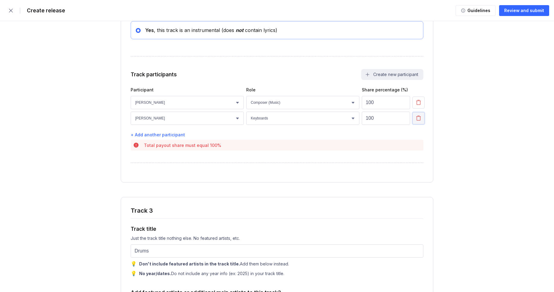
click at [419, 121] on icon "button" at bounding box center [418, 118] width 6 height 6
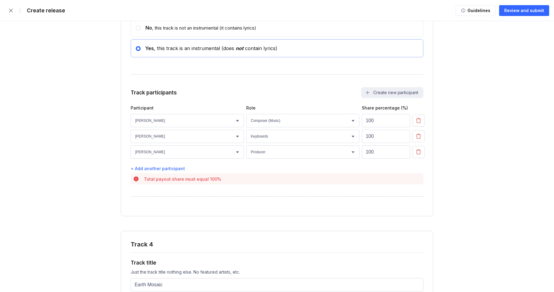
scroll to position [2086, 0]
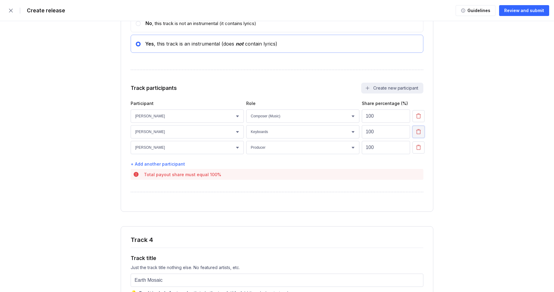
click at [415, 135] on icon "button" at bounding box center [418, 132] width 6 height 6
select select "55468e58-7ba9-4ca5-bb73-4e4db8584688"
select select "69d031ea-1232-41ef-93a4-bda40ac54e05"
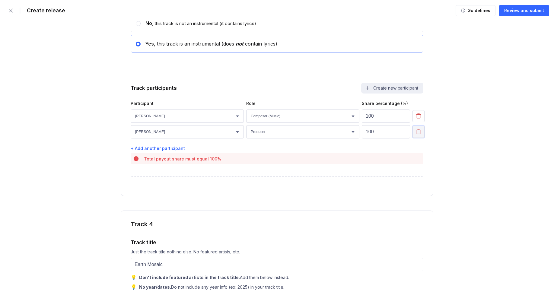
click at [415, 135] on icon "button" at bounding box center [418, 132] width 6 height 6
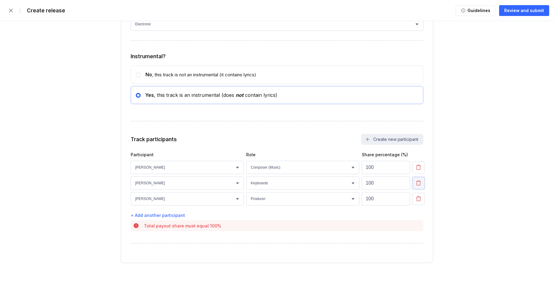
click at [418, 181] on icon "button" at bounding box center [418, 183] width 6 height 6
select select "55468e58-7ba9-4ca5-bb73-4e4db8584688"
select select "69d031ea-1232-41ef-93a4-bda40ac54e05"
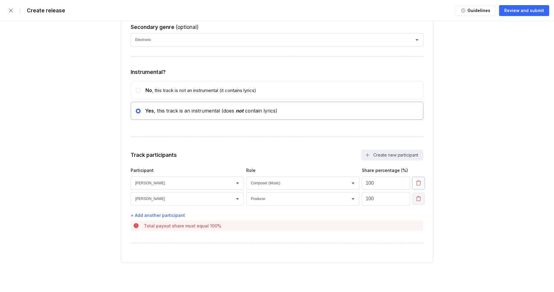
click at [418, 181] on icon "button" at bounding box center [418, 183] width 6 height 6
select select "55468e58-7ba9-4ca5-bb73-4e4db8584688"
select select "69d031ea-1232-41ef-93a4-bda40ac54e05"
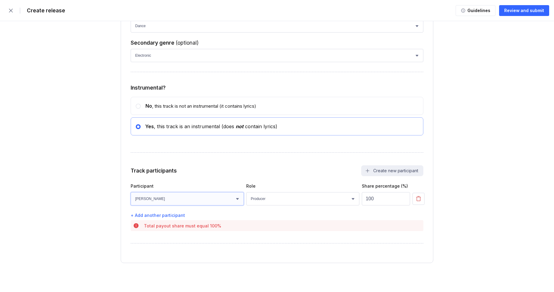
click at [238, 196] on select "Select participant [PERSON_NAME] [PERSON_NAME] [PERSON_NAME] [PERSON_NAME] [PER…" at bounding box center [187, 198] width 113 height 13
select select "bcb428b4-700d-4817-96c1-3d71b5b4e41e"
click at [131, 192] on select "Select participant [PERSON_NAME] [PERSON_NAME] [PERSON_NAME] [PERSON_NAME] [PER…" at bounding box center [187, 198] width 113 height 13
click at [258, 198] on select "Select role Actor A&R Arranger Artwork Author (Lyrics) Bass Choir Composer (Mus…" at bounding box center [302, 198] width 113 height 13
select select "4d21c6a8-5543-4299-8c01-91fff1f274ce"
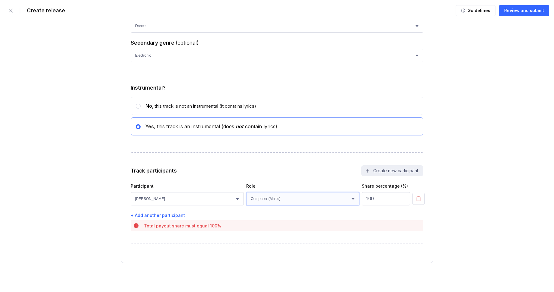
click at [246, 192] on select "Select role Actor A&R Arranger Artwork Author (Lyrics) Bass Choir Composer (Mus…" at bounding box center [302, 198] width 113 height 13
click at [516, 14] on button "Review and submit" at bounding box center [524, 10] width 50 height 11
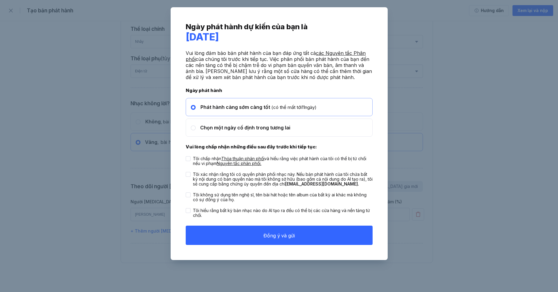
click at [183, 160] on div "Ngày phát hành dự kiến ​​của bạn là [DATE] Vui lòng đảm bảo bản phát hành của b…" at bounding box center [279, 133] width 193 height 229
click at [188, 159] on icon at bounding box center [187, 158] width 3 height 2
click at [186, 157] on input "Tôi chấp nhận Thỏa thuận phân phối và hiểu rằng việc phát hành của tôi có thể b…" at bounding box center [186, 156] width 0 height 0
checkbox input "true"
click at [187, 172] on div at bounding box center [188, 174] width 5 height 5
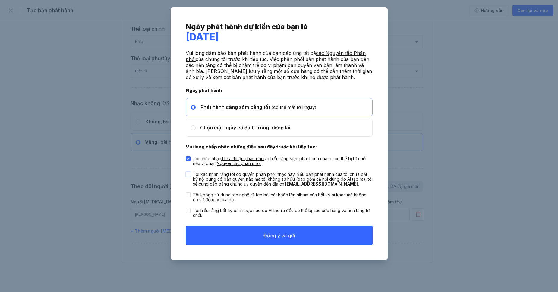
click at [186, 172] on input "Tôi xác nhận rằng tôi có quyền phân phối nhạc này. Nếu bản phát hành của tôi ch…" at bounding box center [186, 172] width 0 height 0
checkbox input "true"
click at [189, 195] on icon at bounding box center [188, 195] width 3 height 2
click at [186, 193] on input "Tôi không sử dụng tên nghệ sĩ, tên bài hát hoặc tên album của bất kỳ ai khác mà…" at bounding box center [186, 192] width 0 height 0
checkbox input "true"
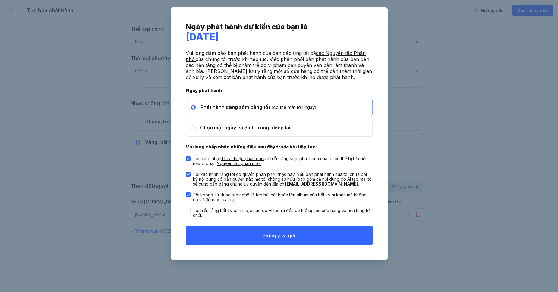
drag, startPoint x: 190, startPoint y: 211, endPoint x: 191, endPoint y: 207, distance: 4.4
click at [190, 211] on div at bounding box center [188, 210] width 5 height 5
click at [186, 208] on input "Tôi hiểu rằng bất kỳ bản nhạc nào do AI tạo ra đều có thể bị các cửa hàng và nề…" at bounding box center [186, 208] width 0 height 0
checkbox input "true"
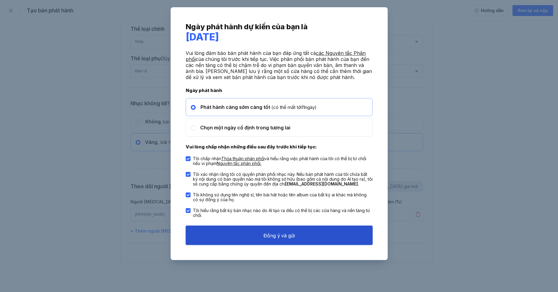
click at [277, 237] on font "Đồng ý và gửi" at bounding box center [278, 236] width 31 height 6
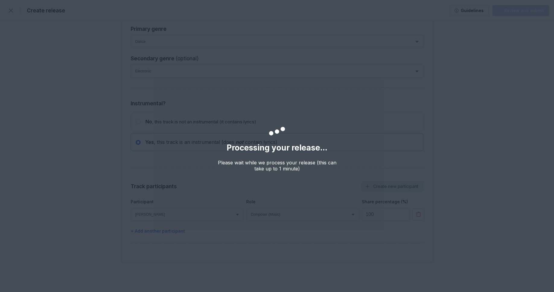
click at [492, 76] on div "Processing your release... Please wait while we process your release (this can …" at bounding box center [277, 146] width 554 height 292
